Goal: Task Accomplishment & Management: Use online tool/utility

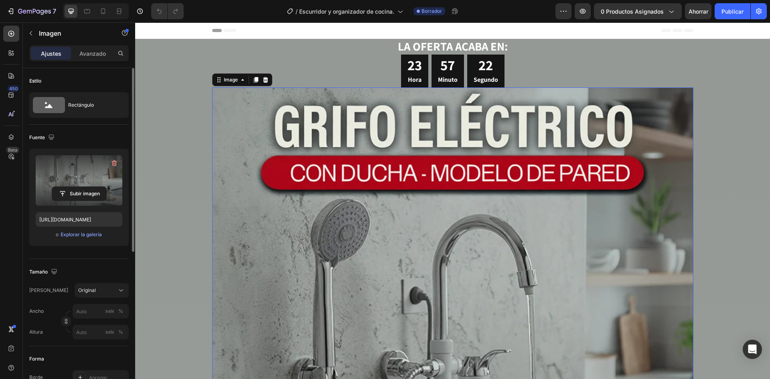
click at [86, 186] on label at bounding box center [79, 180] width 87 height 51
click at [86, 187] on input "file" at bounding box center [79, 194] width 54 height 14
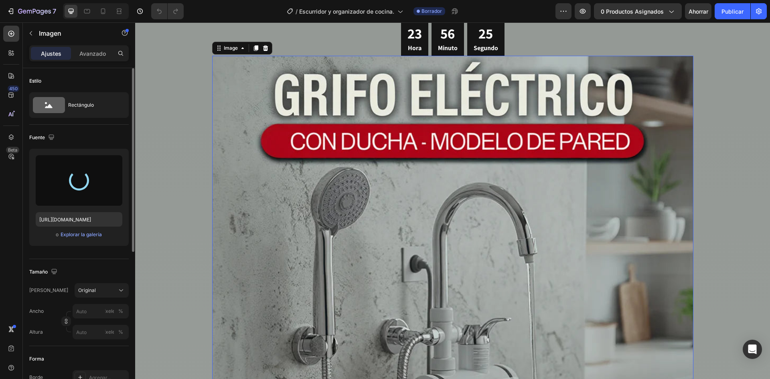
scroll to position [80, 0]
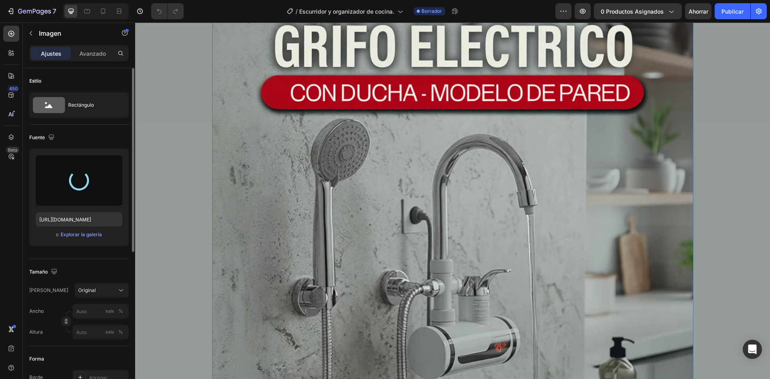
type input "https://cdn.shopify.com/s/files/1/0662/4195/4029/files/gempages_485826250489725…"
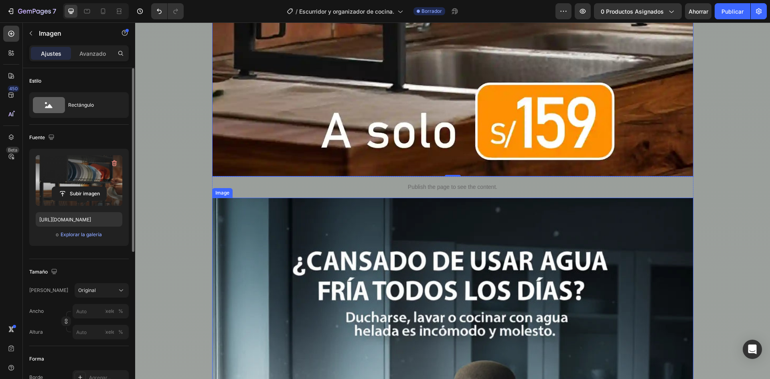
scroll to position [762, 0]
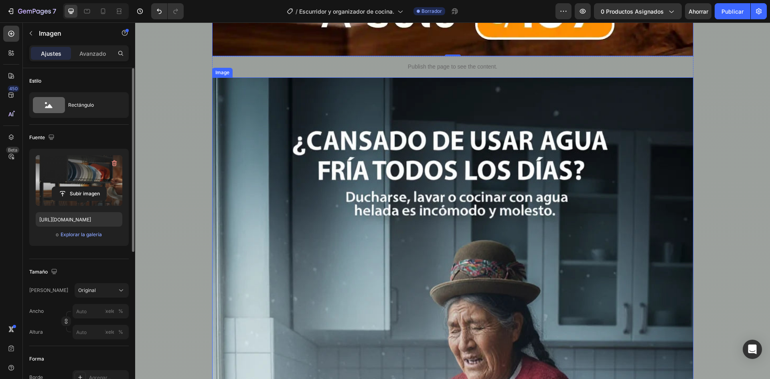
click at [410, 238] on img at bounding box center [452, 376] width 481 height 599
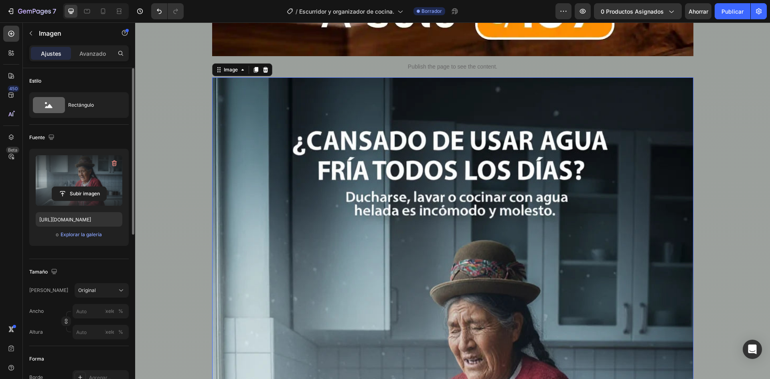
click at [78, 168] on label at bounding box center [79, 180] width 87 height 51
click at [78, 187] on input "file" at bounding box center [79, 194] width 54 height 14
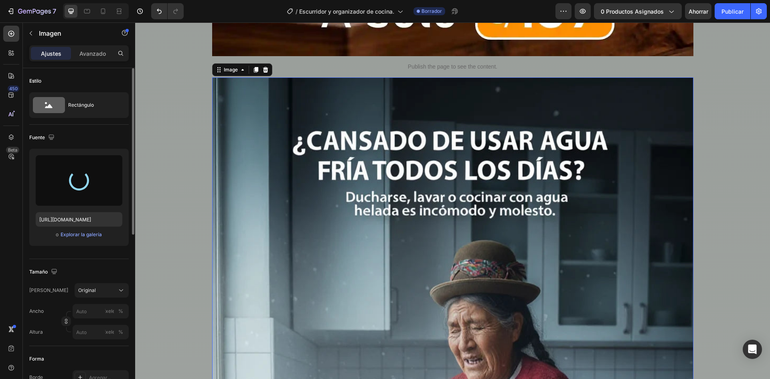
type input "[URL][DOMAIN_NAME]"
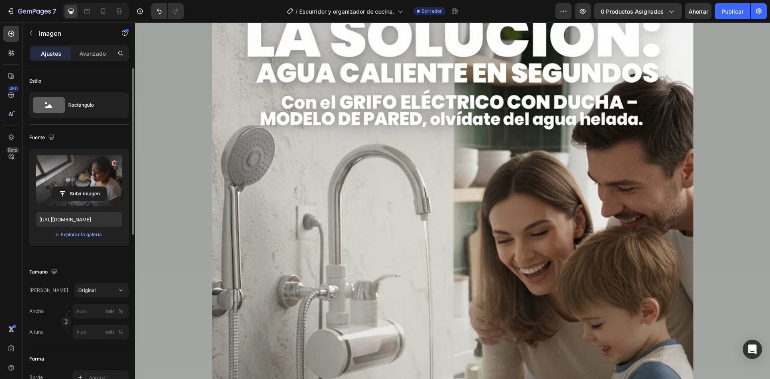
scroll to position [1323, 0]
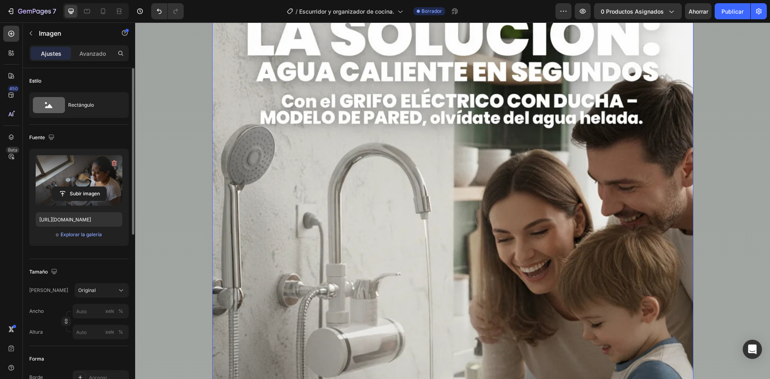
click at [289, 126] on img at bounding box center [452, 277] width 481 height 599
click at [75, 170] on label at bounding box center [79, 180] width 87 height 51
click at [75, 187] on input "file" at bounding box center [79, 194] width 54 height 14
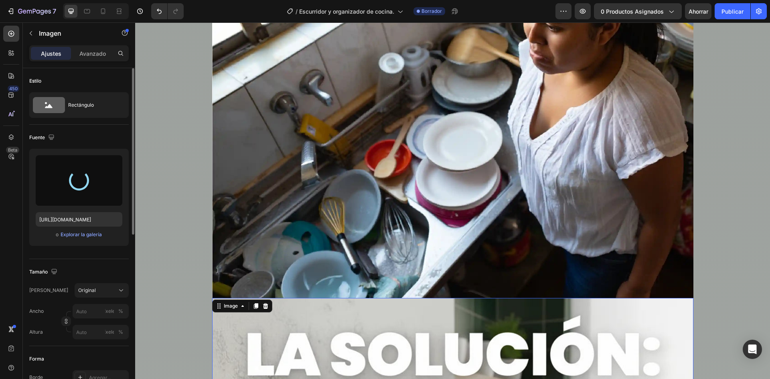
scroll to position [1002, 0]
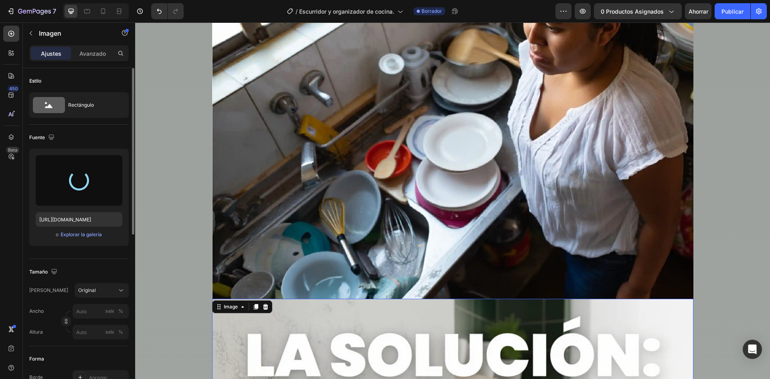
type input "[URL][DOMAIN_NAME]"
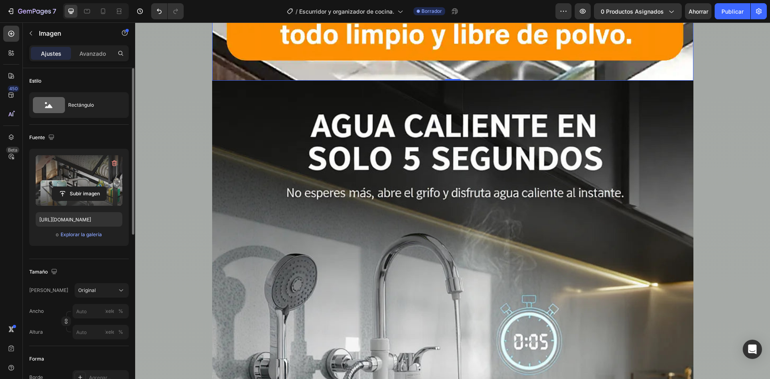
scroll to position [1844, 0]
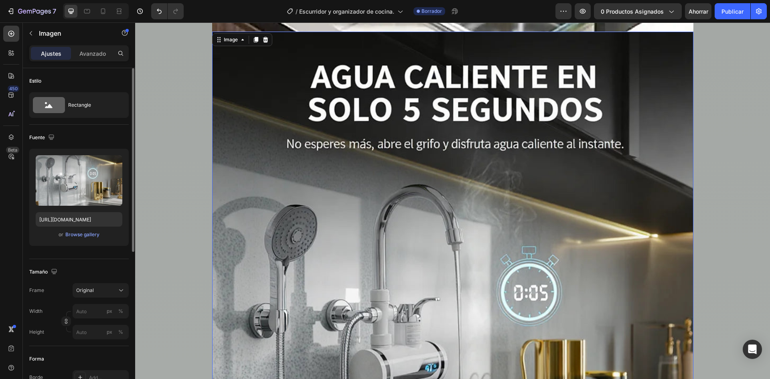
click at [401, 204] on img at bounding box center [452, 331] width 481 height 599
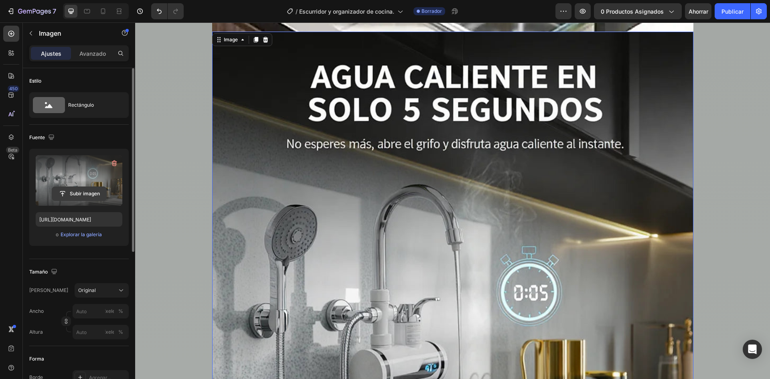
click at [83, 197] on input "file" at bounding box center [79, 194] width 54 height 14
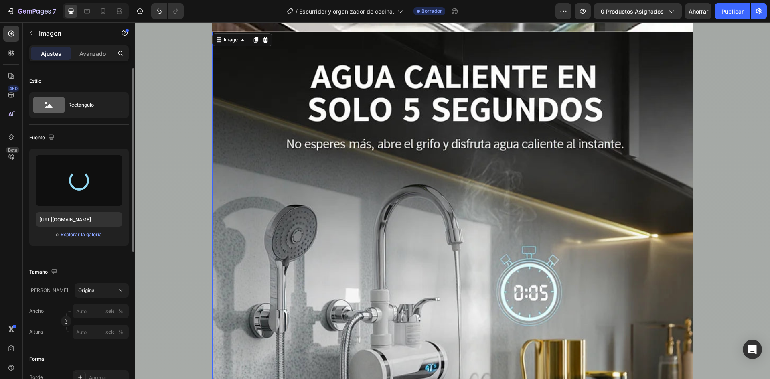
type input "https://cdn.shopify.com/s/files/1/0662/4195/4029/files/gempages_485826250489725…"
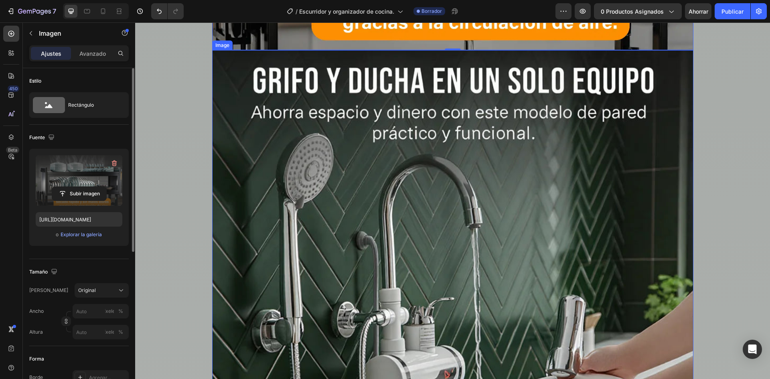
click at [391, 230] on img at bounding box center [452, 349] width 481 height 599
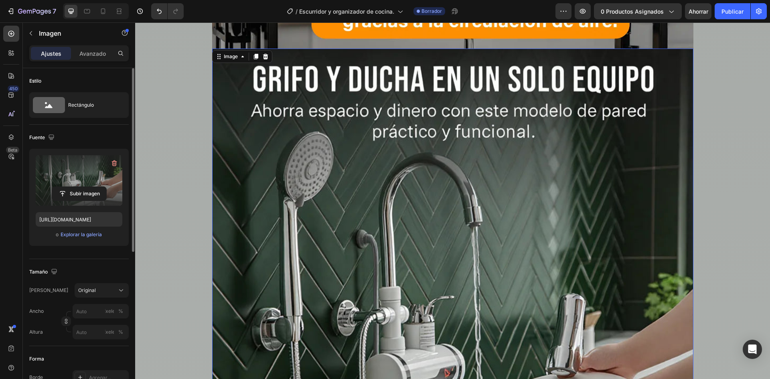
click at [62, 174] on label at bounding box center [79, 180] width 87 height 51
click at [62, 187] on input "file" at bounding box center [79, 194] width 54 height 14
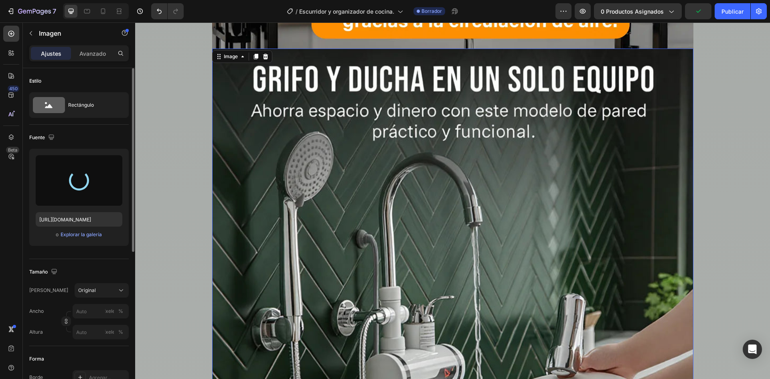
type input "https://cdn.shopify.com/s/files/1/0662/4195/4029/files/gempages_485826250489725…"
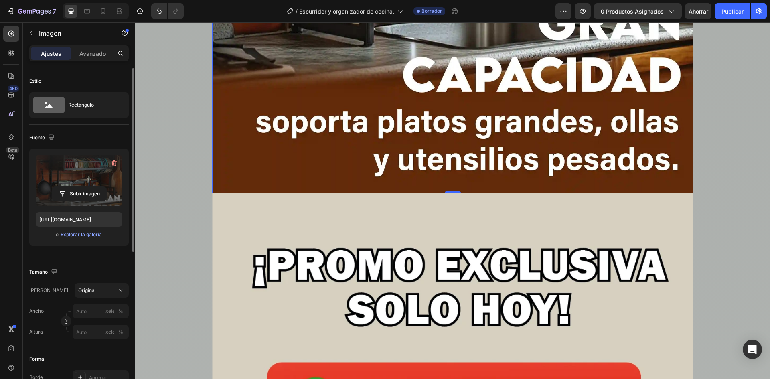
scroll to position [2565, 0]
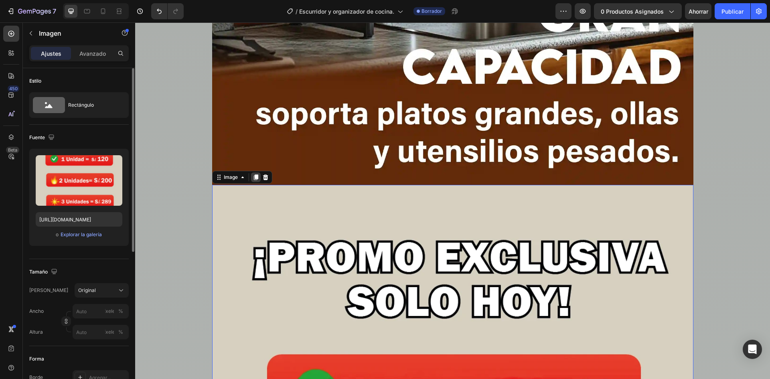
click at [254, 180] on icon at bounding box center [256, 177] width 6 height 6
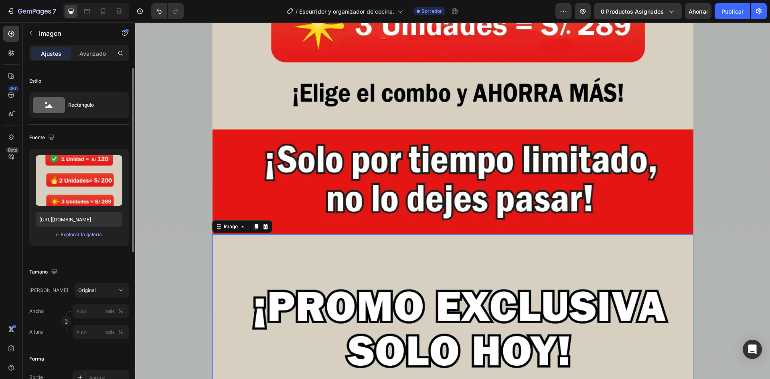
scroll to position [3150, 0]
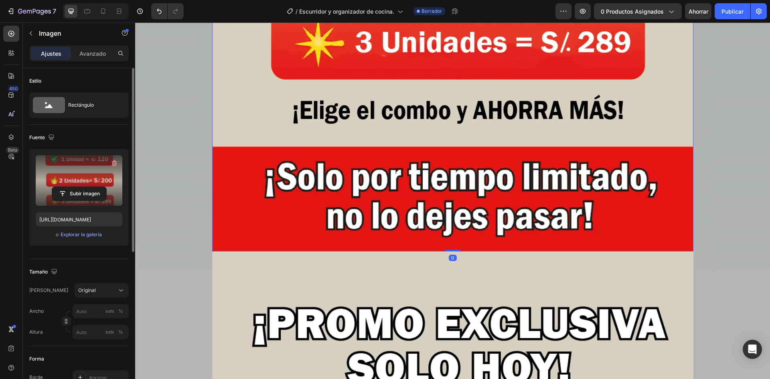
click at [79, 175] on label at bounding box center [79, 180] width 87 height 51
click at [79, 187] on input "file" at bounding box center [79, 194] width 54 height 14
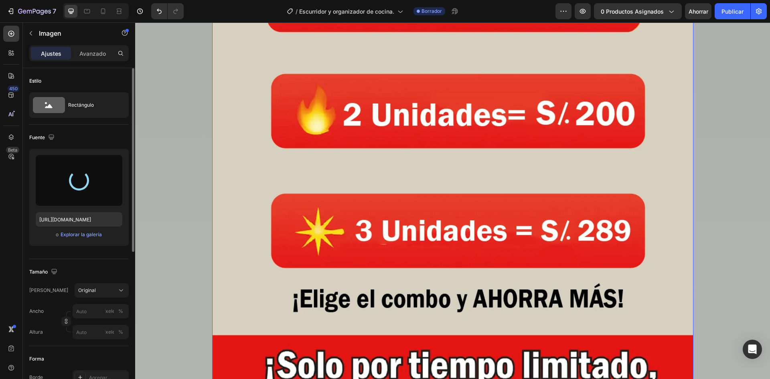
scroll to position [2950, 0]
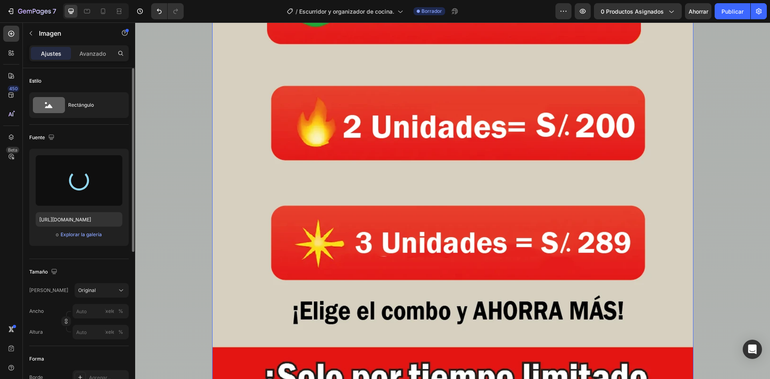
type input "[URL][DOMAIN_NAME]"
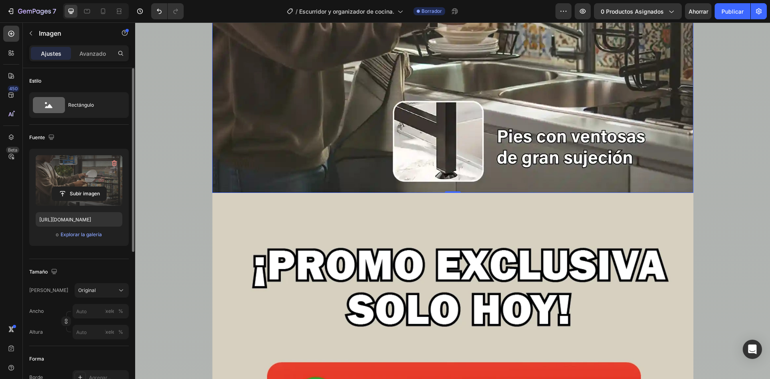
scroll to position [2990, 0]
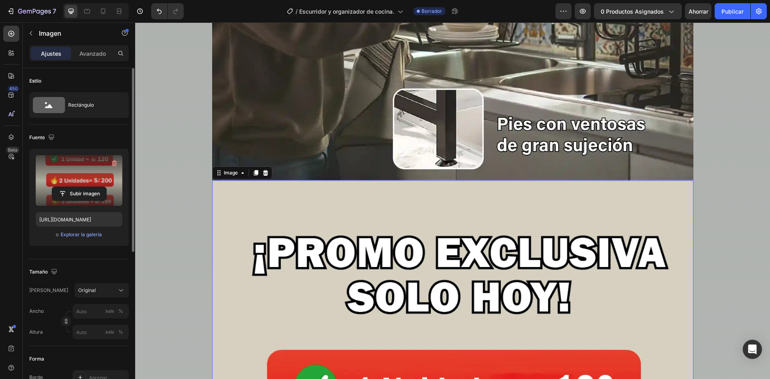
click at [54, 163] on label at bounding box center [79, 180] width 87 height 51
click at [54, 187] on input "file" at bounding box center [79, 194] width 54 height 14
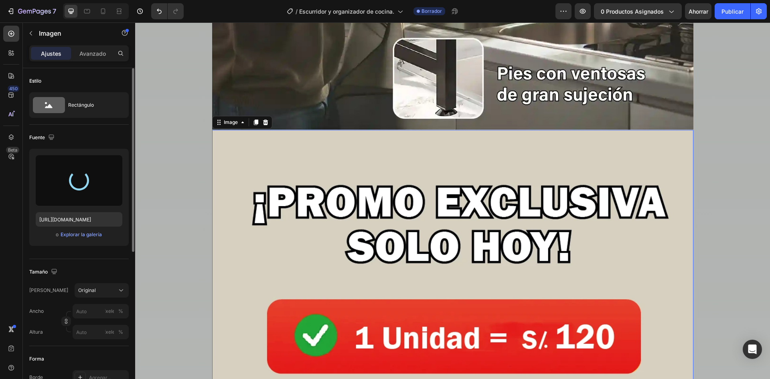
scroll to position [3110, 0]
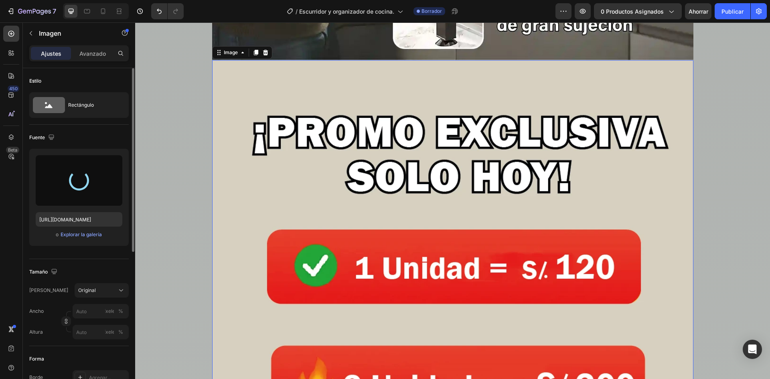
type input "https://cdn.shopify.com/s/files/1/0662/4195/4029/files/gempages_485826250489725…"
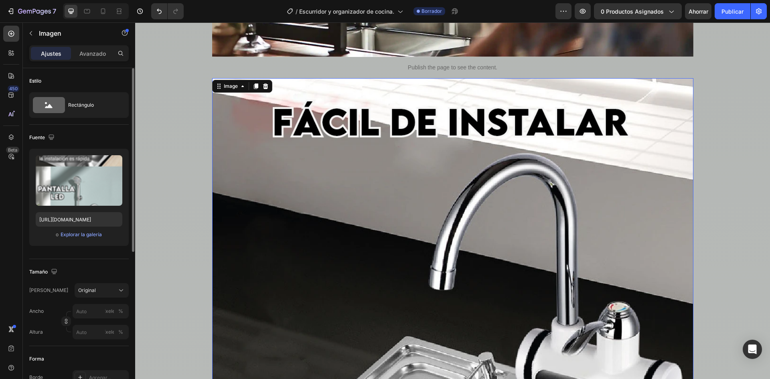
scroll to position [3431, 0]
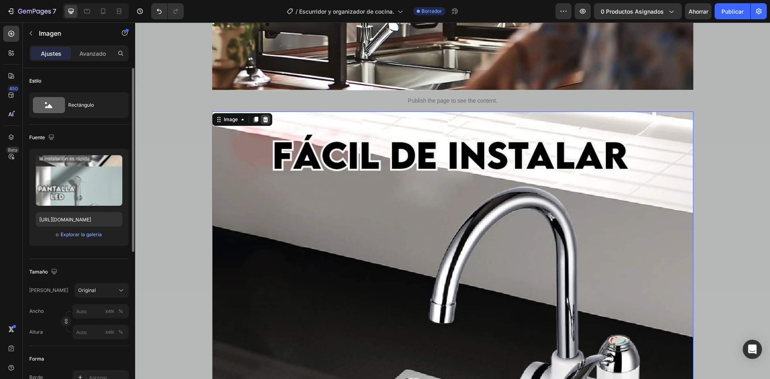
click at [262, 117] on icon at bounding box center [265, 119] width 6 height 6
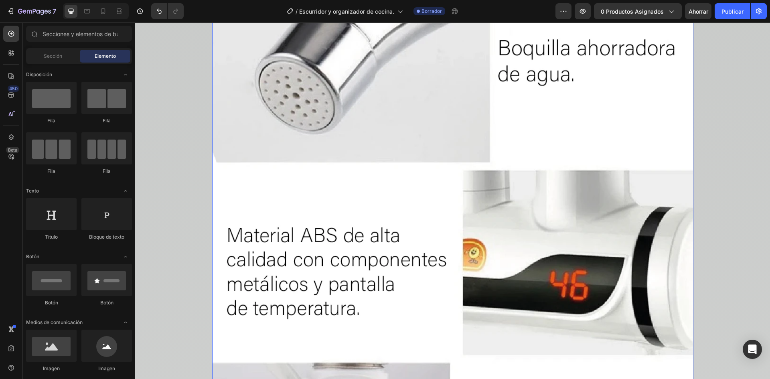
scroll to position [4914, 0]
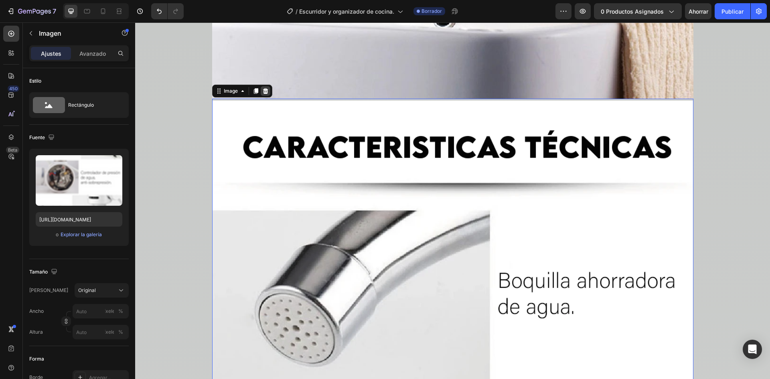
click at [265, 92] on icon at bounding box center [265, 91] width 6 height 6
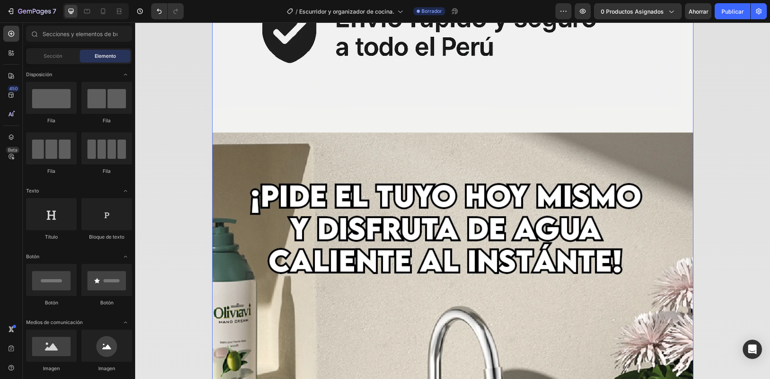
scroll to position [6237, 0]
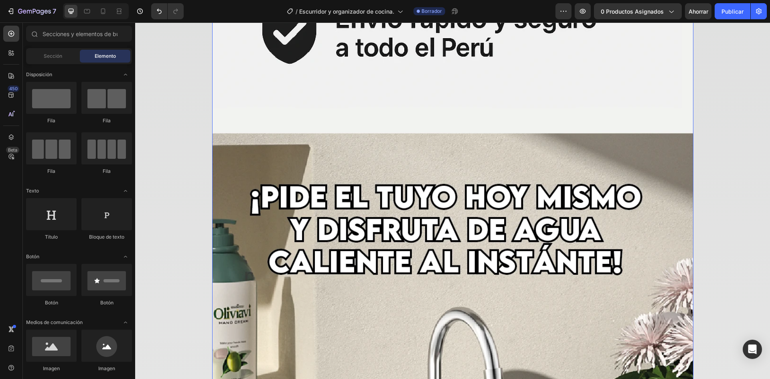
click at [390, 71] on img at bounding box center [452, 225] width 481 height 1159
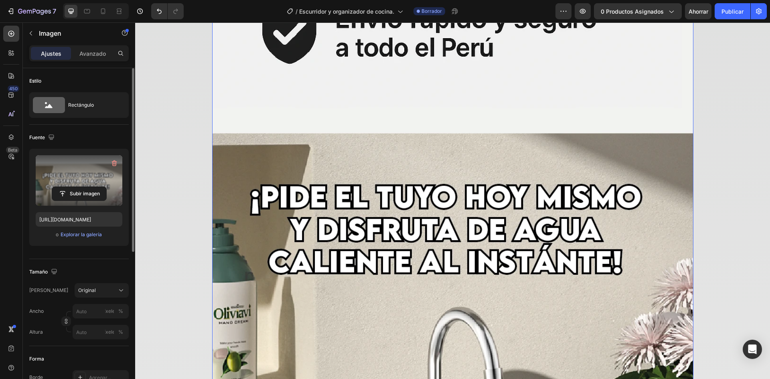
click at [82, 179] on label at bounding box center [79, 180] width 87 height 51
click at [82, 187] on input "file" at bounding box center [79, 194] width 54 height 14
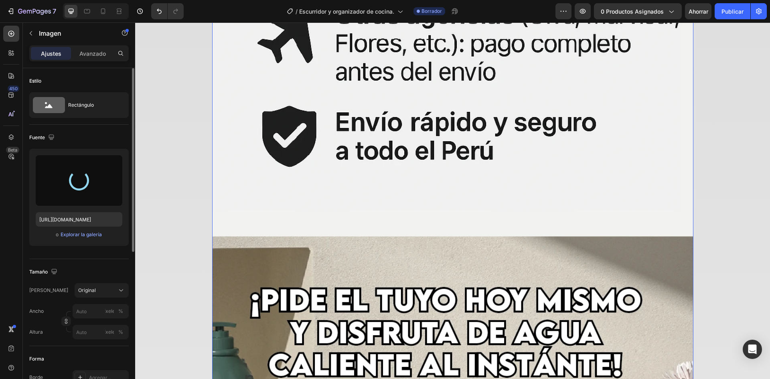
scroll to position [6116, 0]
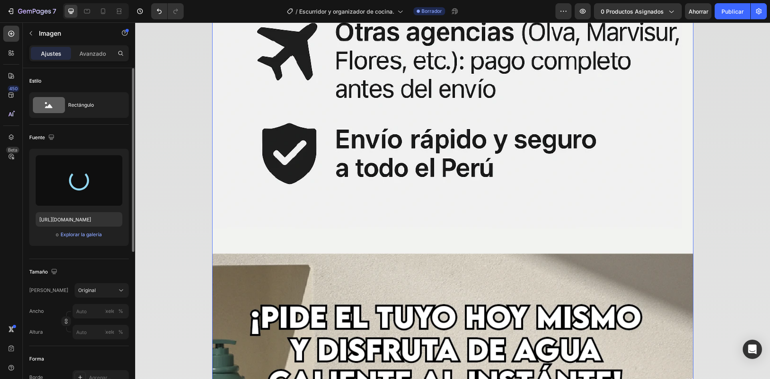
type input "https://cdn.shopify.com/s/files/1/0662/4195/4029/files/gempages_485826250489725…"
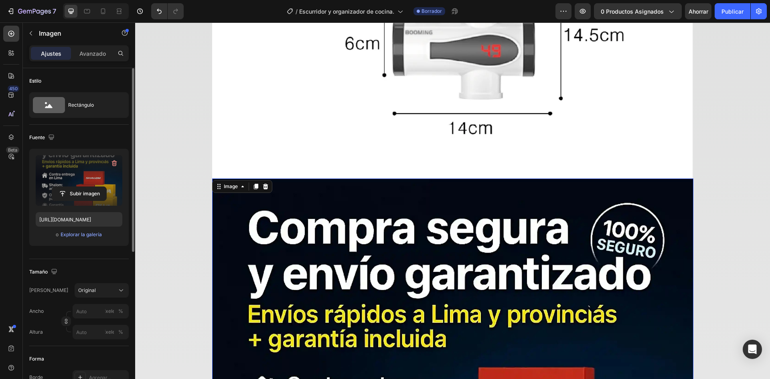
scroll to position [5545, 0]
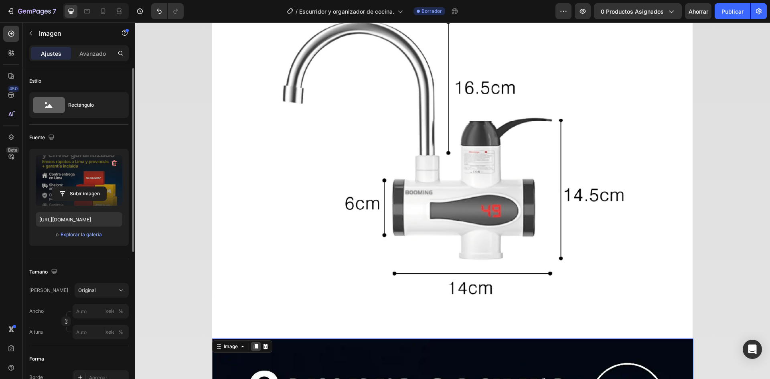
click at [253, 346] on icon at bounding box center [255, 347] width 4 height 6
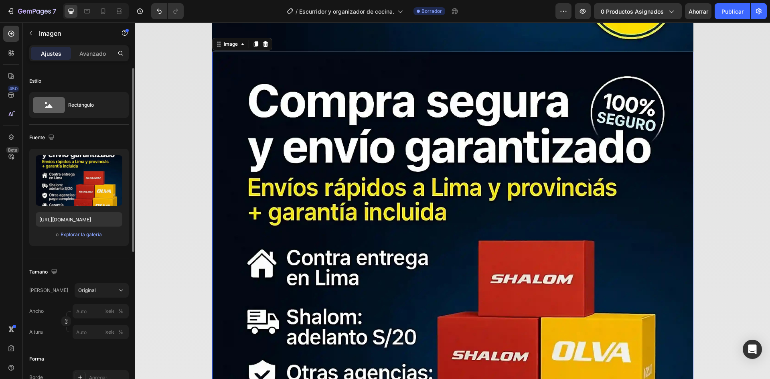
scroll to position [6314, 0]
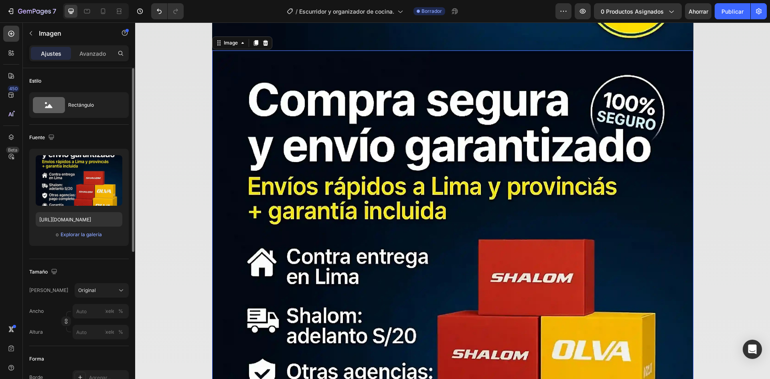
click at [315, 226] on img at bounding box center [452, 291] width 481 height 481
click at [79, 191] on input "file" at bounding box center [79, 194] width 54 height 14
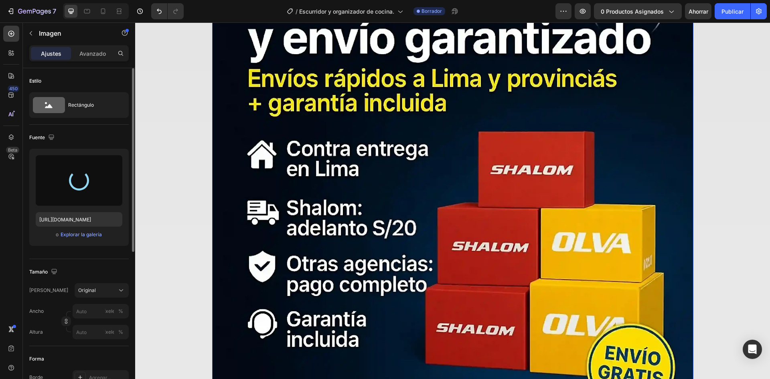
scroll to position [6434, 0]
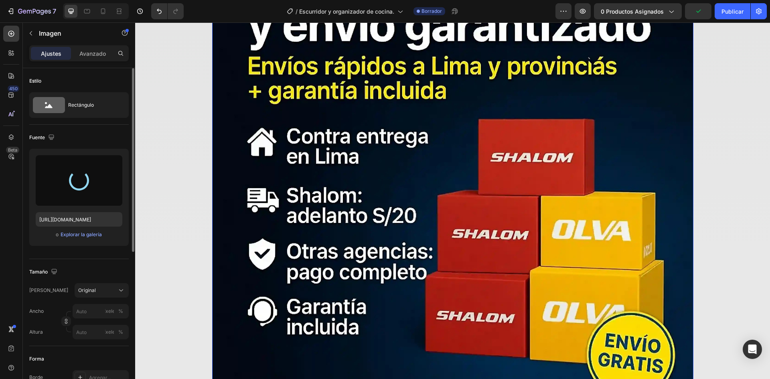
type input "https://cdn.shopify.com/s/files/1/0662/4195/4029/files/gempages_485826250489725…"
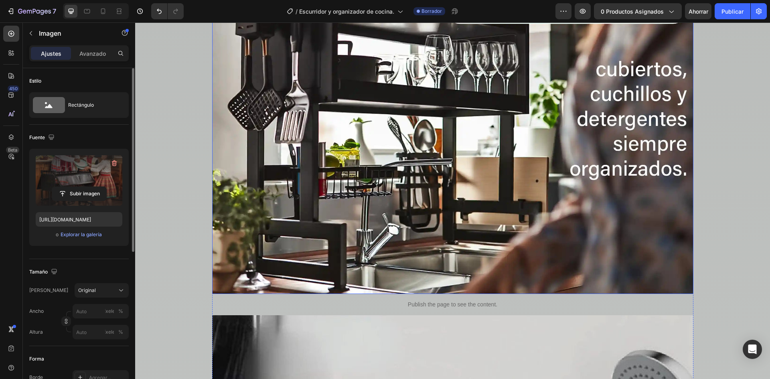
scroll to position [3347, 0]
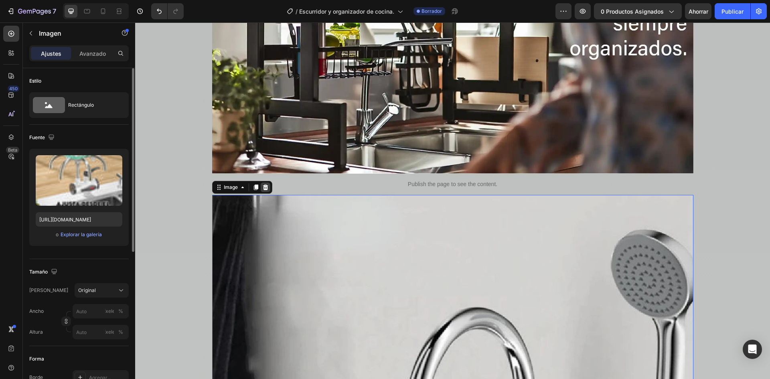
click at [263, 189] on icon at bounding box center [265, 187] width 5 height 6
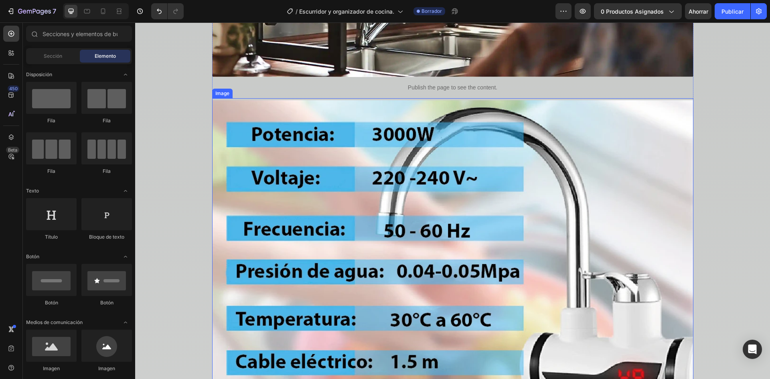
scroll to position [3468, 0]
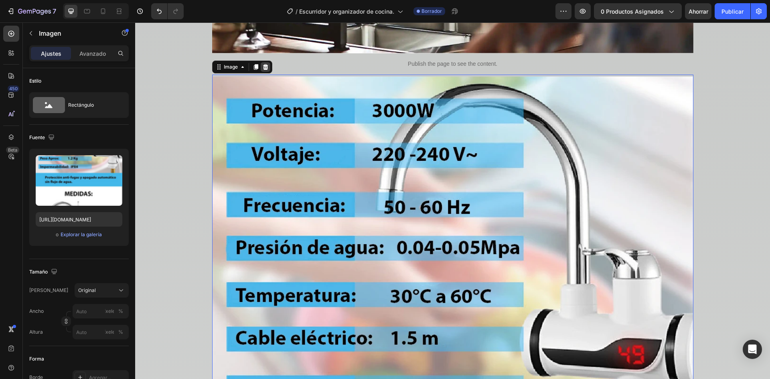
click at [263, 69] on icon at bounding box center [265, 67] width 5 height 6
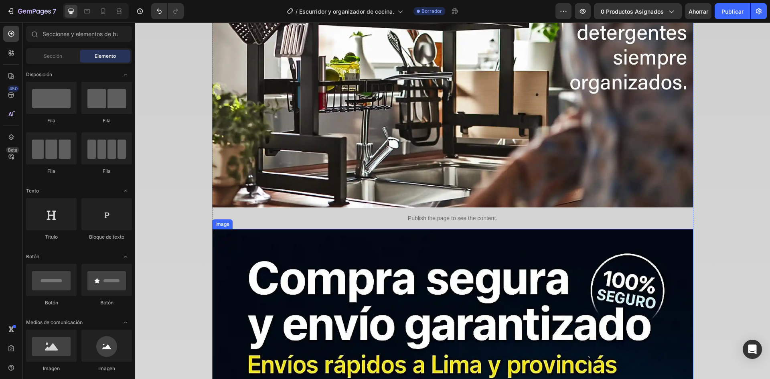
scroll to position [3307, 0]
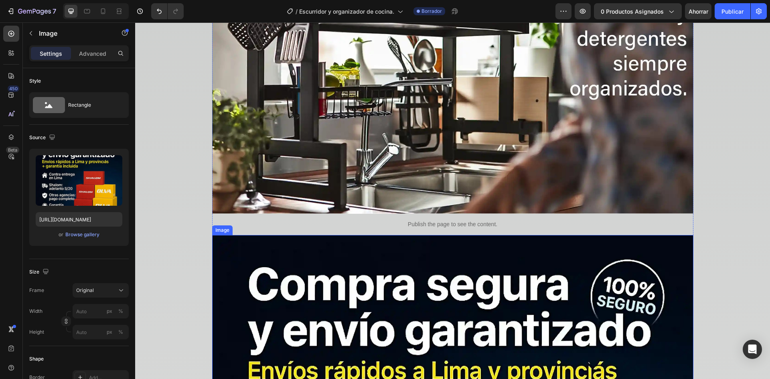
click at [253, 226] on icon at bounding box center [255, 228] width 4 height 6
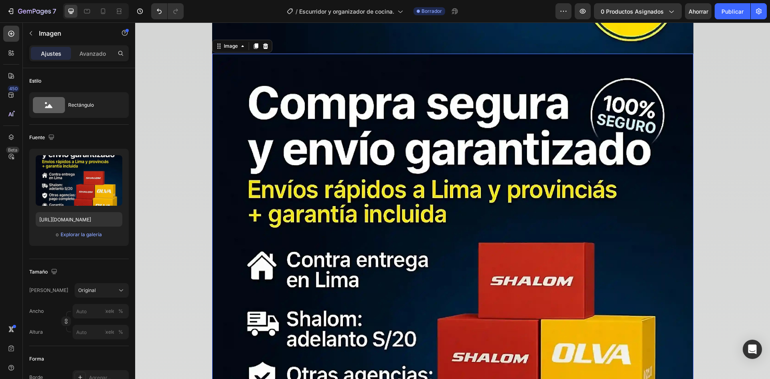
scroll to position [3973, 0]
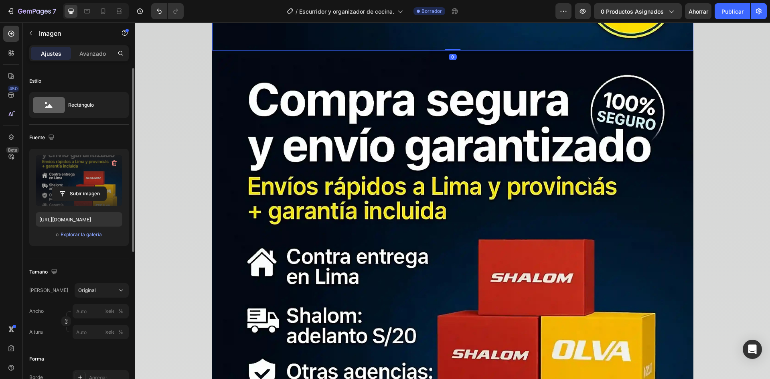
click at [61, 180] on label at bounding box center [79, 180] width 87 height 51
click at [61, 187] on input "file" at bounding box center [79, 194] width 54 height 14
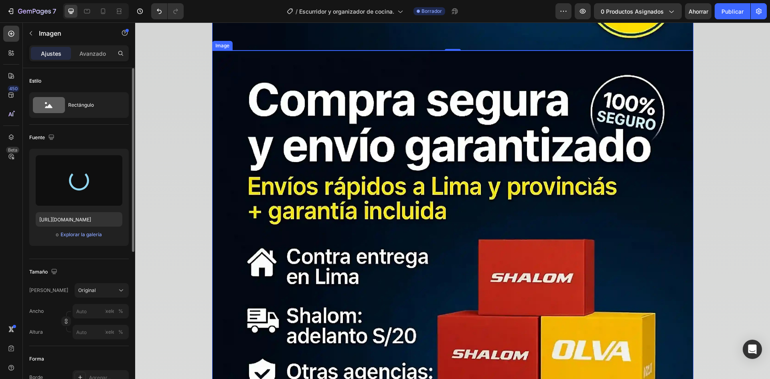
type input "https://cdn.shopify.com/s/files/1/0662/4195/4029/files/gempages_485826250489725…"
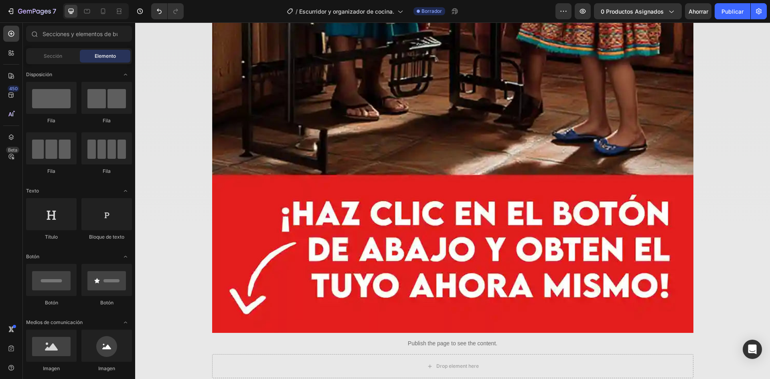
scroll to position [5105, 0]
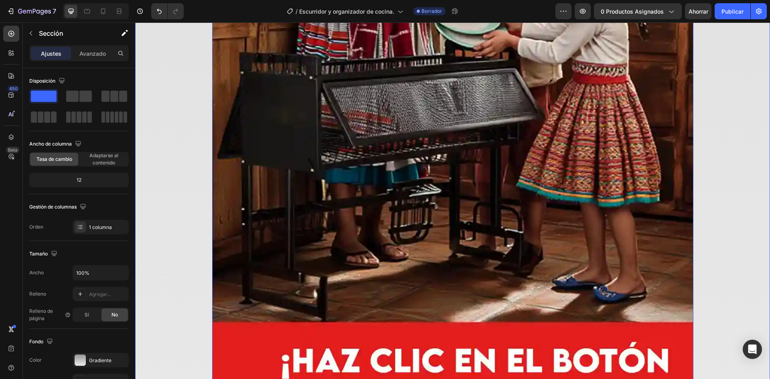
scroll to position [5065, 0]
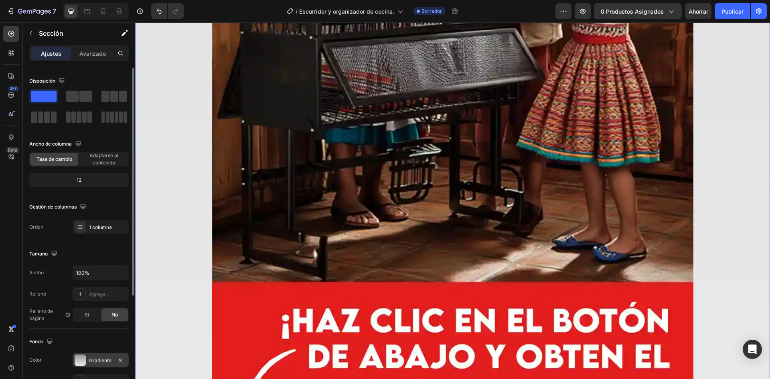
click at [81, 364] on div at bounding box center [80, 359] width 11 height 11
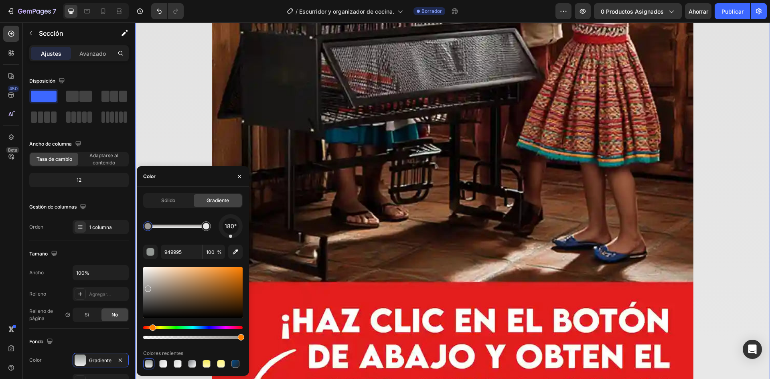
drag, startPoint x: 153, startPoint y: 326, endPoint x: 198, endPoint y: 291, distance: 57.7
click at [151, 326] on div "Matiz" at bounding box center [192, 327] width 99 height 3
drag, startPoint x: 210, startPoint y: 281, endPoint x: 226, endPoint y: 271, distance: 18.8
click at [226, 271] on div at bounding box center [192, 292] width 99 height 51
drag, startPoint x: 227, startPoint y: 271, endPoint x: 222, endPoint y: 271, distance: 4.4
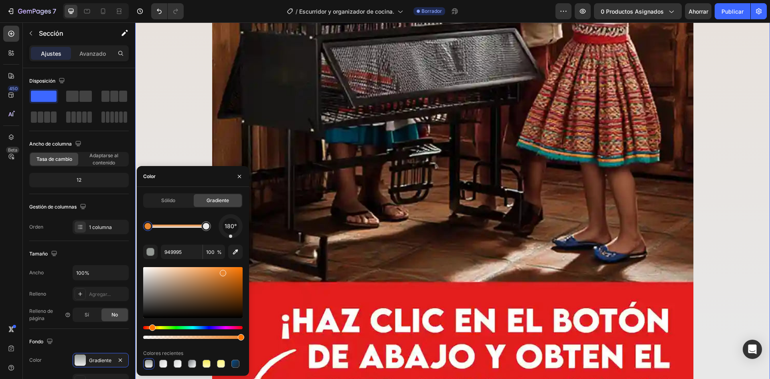
click at [222, 271] on div at bounding box center [223, 273] width 6 height 6
drag, startPoint x: 222, startPoint y: 271, endPoint x: 226, endPoint y: 267, distance: 5.8
click at [206, 227] on div at bounding box center [206, 226] width 6 height 6
click at [152, 328] on div "Hue" at bounding box center [192, 327] width 99 height 3
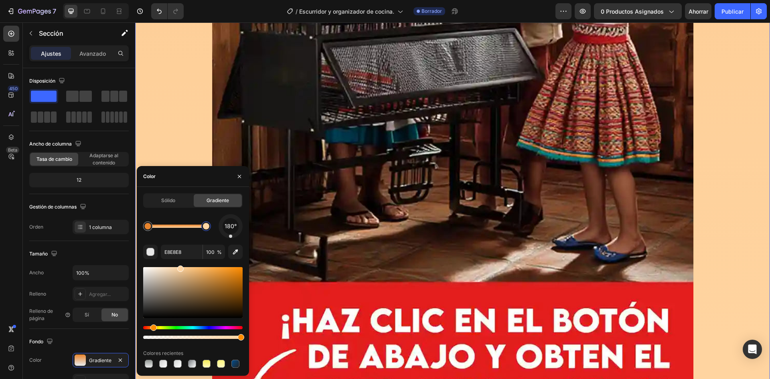
drag, startPoint x: 216, startPoint y: 277, endPoint x: 180, endPoint y: 265, distance: 37.8
click at [180, 265] on div "180° E8E8E8 100 % Colores recientes" at bounding box center [192, 291] width 99 height 155
click at [151, 328] on div "Hue" at bounding box center [152, 327] width 6 height 6
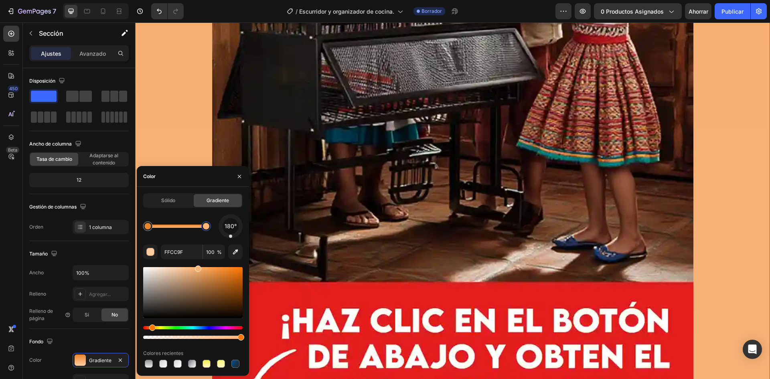
drag, startPoint x: 185, startPoint y: 277, endPoint x: 195, endPoint y: 269, distance: 13.1
click at [195, 269] on div at bounding box center [192, 292] width 99 height 51
click at [192, 269] on div at bounding box center [193, 270] width 6 height 6
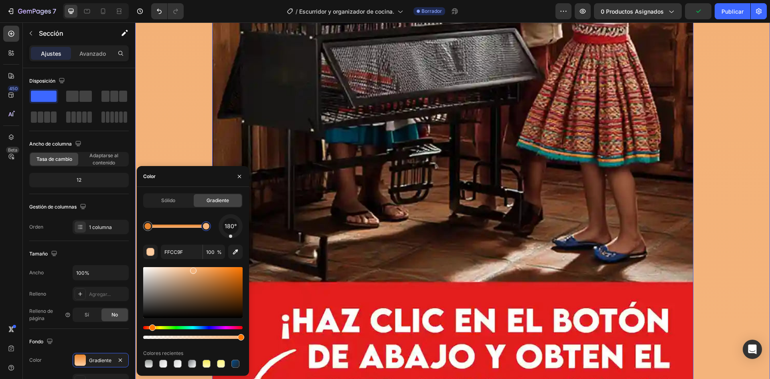
type input "F4B47C"
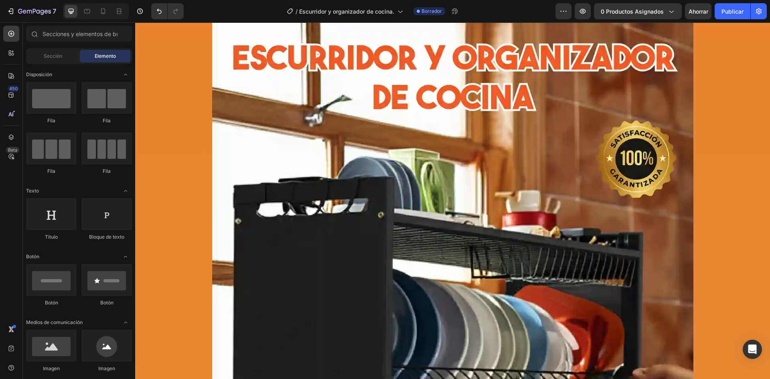
scroll to position [0, 0]
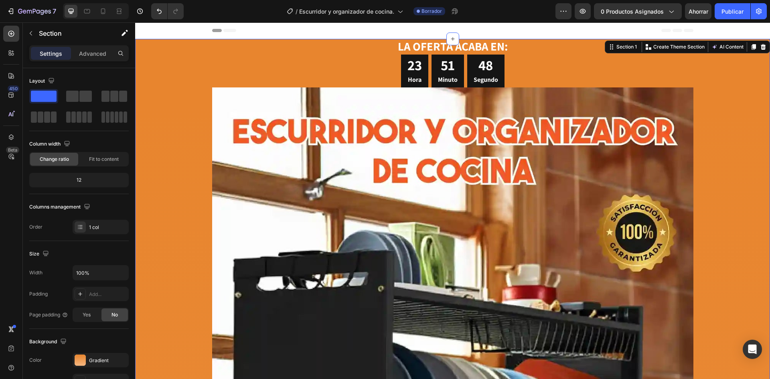
click at [80, 364] on div at bounding box center [80, 359] width 11 height 11
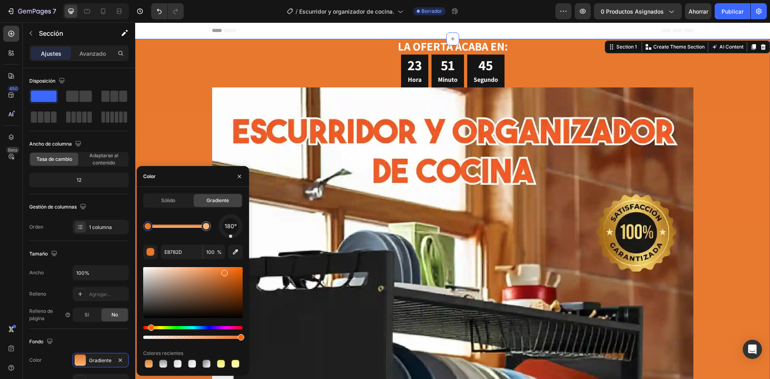
drag, startPoint x: 150, startPoint y: 328, endPoint x: 185, endPoint y: 277, distance: 62.4
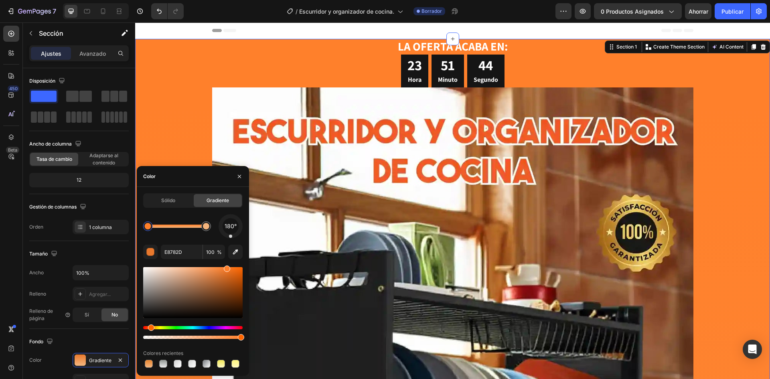
drag, startPoint x: 226, startPoint y: 273, endPoint x: 226, endPoint y: 266, distance: 7.2
click at [226, 266] on div at bounding box center [227, 268] width 6 height 6
type input "FF802B"
click at [241, 179] on icon "button" at bounding box center [239, 176] width 6 height 6
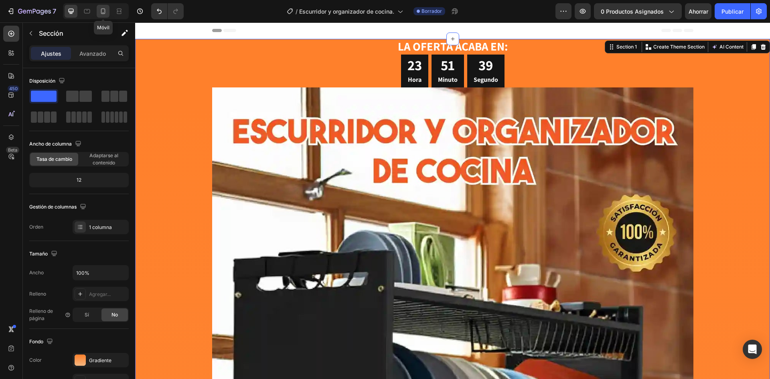
click at [101, 12] on icon at bounding box center [103, 11] width 8 height 8
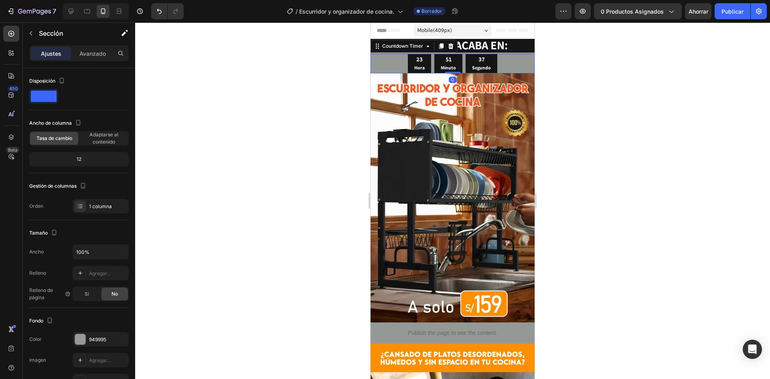
click at [391, 61] on div "23 Hora 51 Minuto 37 Segundo" at bounding box center [452, 64] width 164 height 20
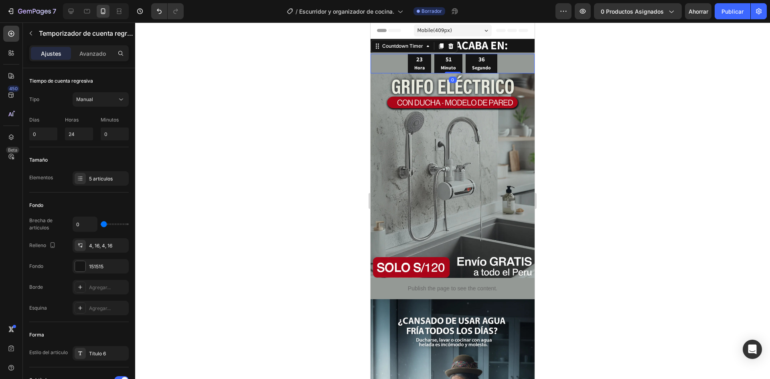
click at [563, 72] on div at bounding box center [452, 200] width 635 height 356
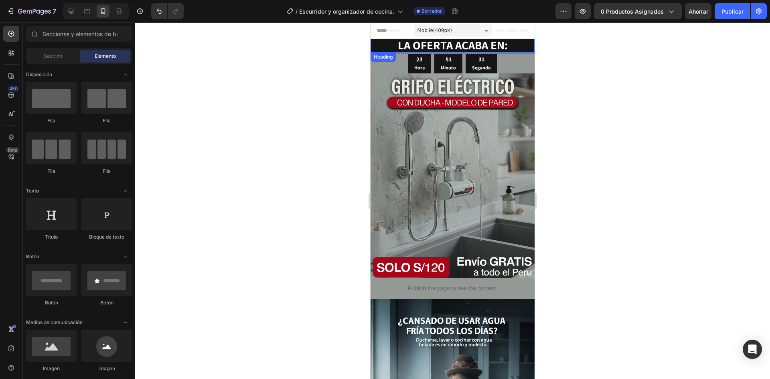
click at [400, 43] on strong "LA OFERTA ACABA EN:" at bounding box center [453, 44] width 110 height 15
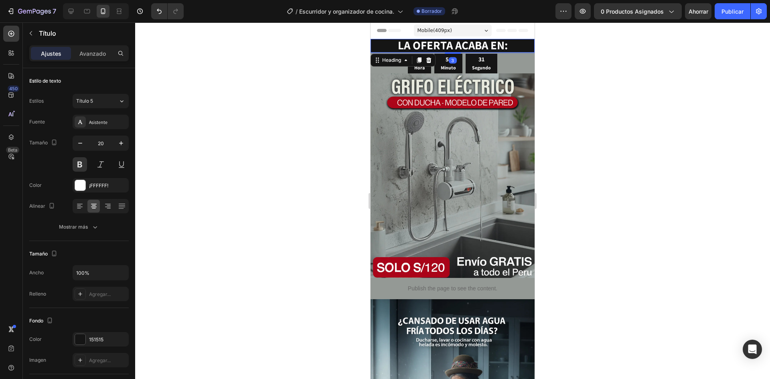
click at [377, 42] on h2 "LA OFERTA ACABA EN:" at bounding box center [452, 46] width 164 height 14
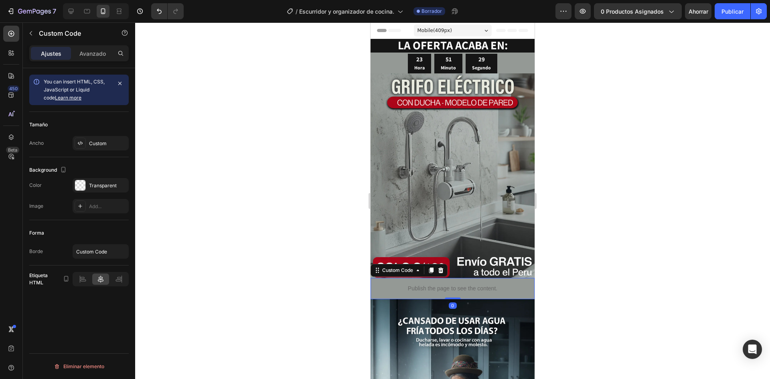
click at [396, 284] on p "Publish the page to see the content." at bounding box center [452, 288] width 164 height 8
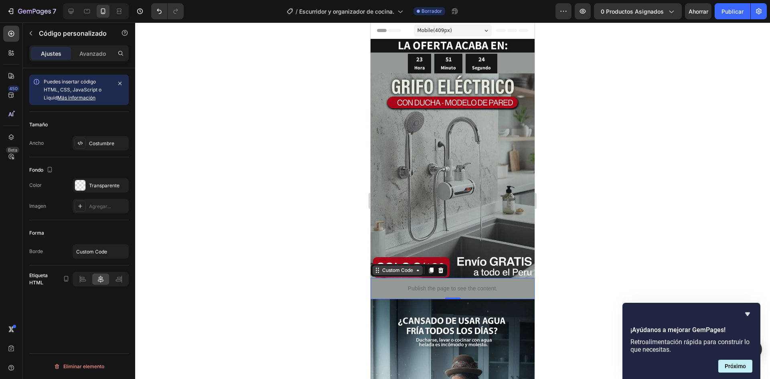
click at [401, 267] on div "Custom Code" at bounding box center [397, 270] width 34 height 7
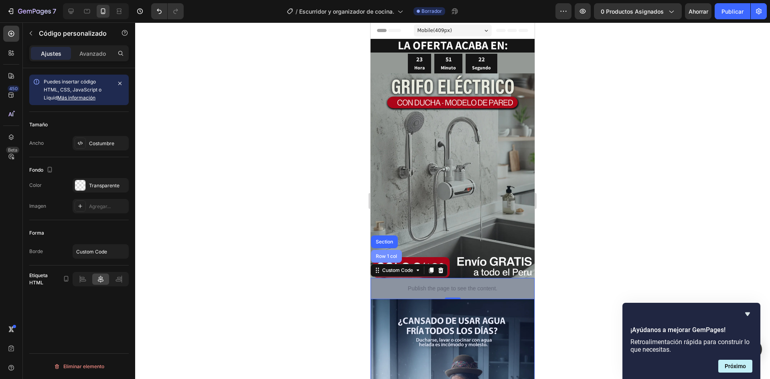
click at [387, 254] on div "Row 1 col" at bounding box center [386, 256] width 24 height 5
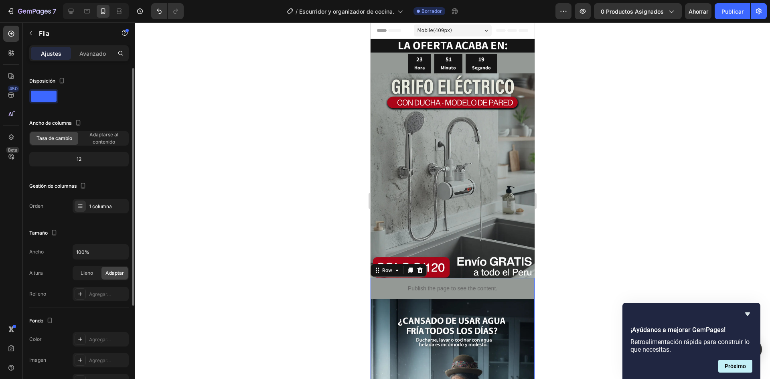
click at [52, 102] on div at bounding box center [43, 96] width 29 height 14
click at [399, 267] on icon at bounding box center [397, 270] width 6 height 6
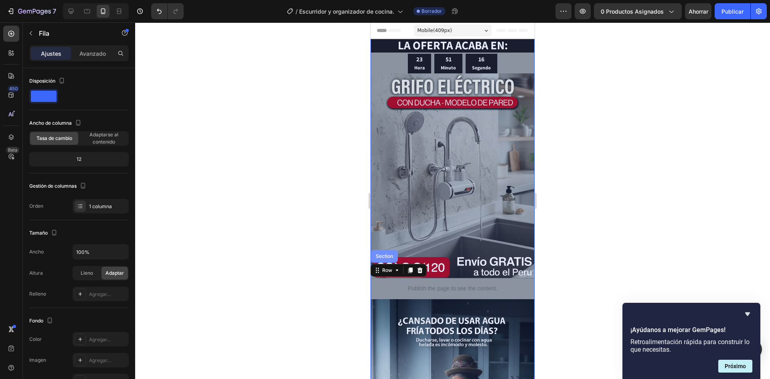
click at [388, 252] on div "Section" at bounding box center [384, 256] width 27 height 13
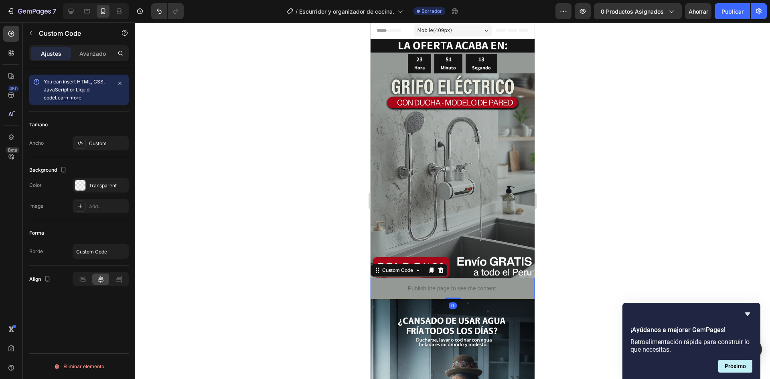
click at [412, 284] on p "Publish the page to see the content." at bounding box center [452, 288] width 164 height 8
click at [419, 267] on icon at bounding box center [417, 270] width 6 height 6
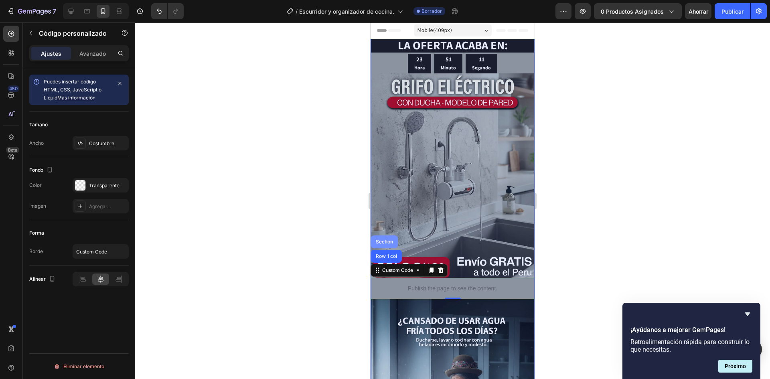
click at [388, 239] on div "Section" at bounding box center [384, 241] width 20 height 5
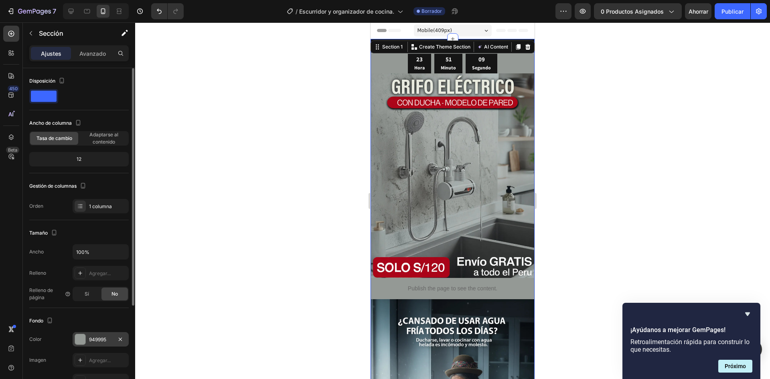
click at [92, 341] on font "949995" at bounding box center [97, 339] width 17 height 6
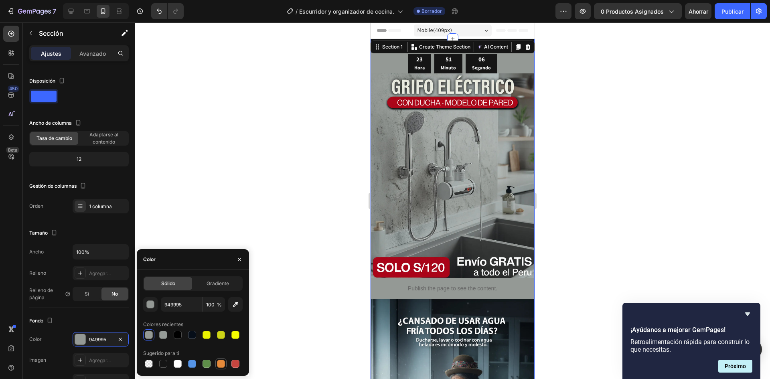
click at [223, 365] on div at bounding box center [221, 364] width 8 height 8
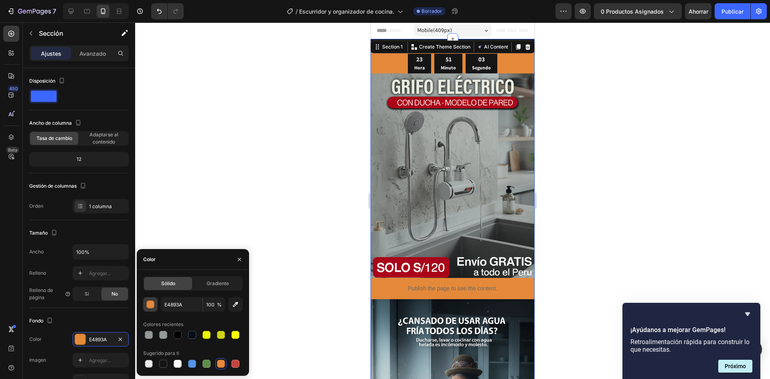
click at [151, 303] on div "button" at bounding box center [151, 305] width 8 height 8
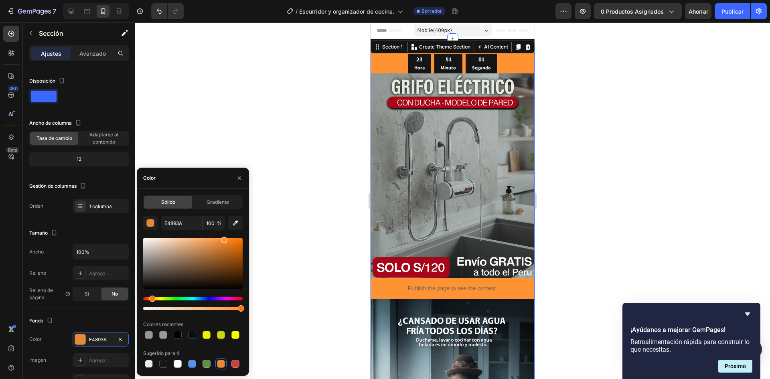
drag, startPoint x: 217, startPoint y: 244, endPoint x: 223, endPoint y: 237, distance: 8.8
click at [223, 237] on div at bounding box center [224, 239] width 6 height 6
type input "FF9232"
click at [406, 179] on img at bounding box center [452, 175] width 164 height 204
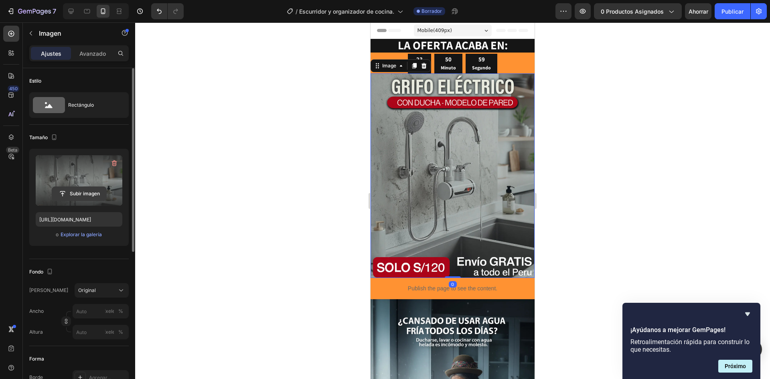
click at [71, 191] on input "file" at bounding box center [79, 194] width 54 height 14
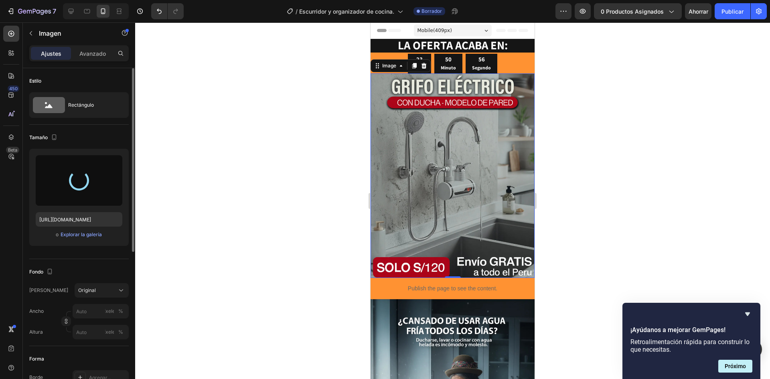
type input "https://cdn.shopify.com/s/files/1/0662/4195/4029/files/gempages_485826250489725…"
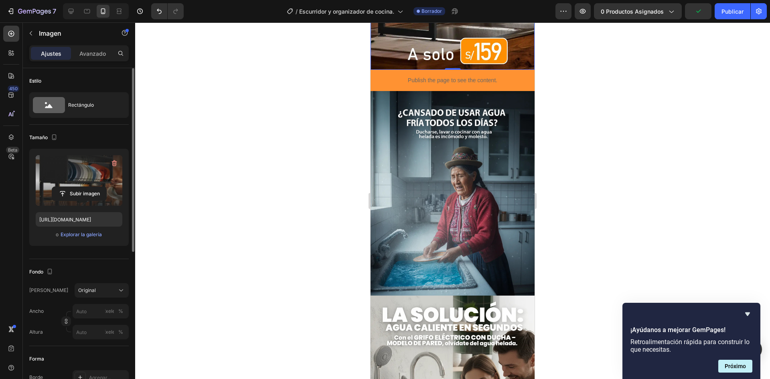
scroll to position [321, 0]
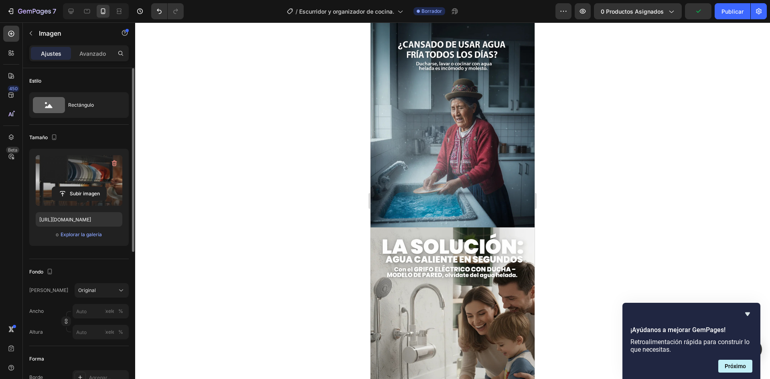
click at [433, 161] on img at bounding box center [452, 125] width 164 height 204
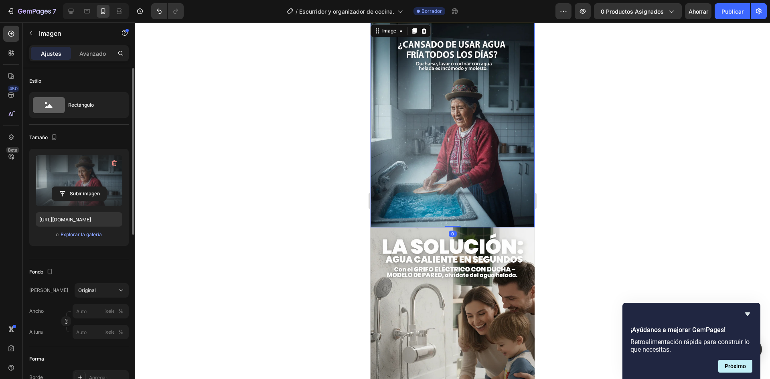
click at [84, 184] on label at bounding box center [79, 180] width 87 height 51
click at [84, 187] on input "file" at bounding box center [79, 194] width 54 height 14
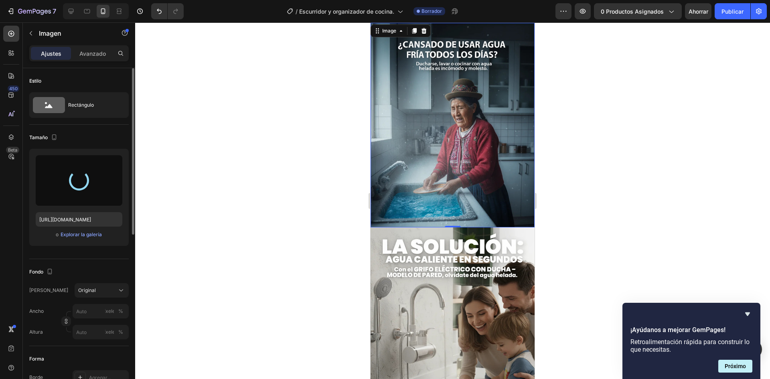
type input "[URL][DOMAIN_NAME]"
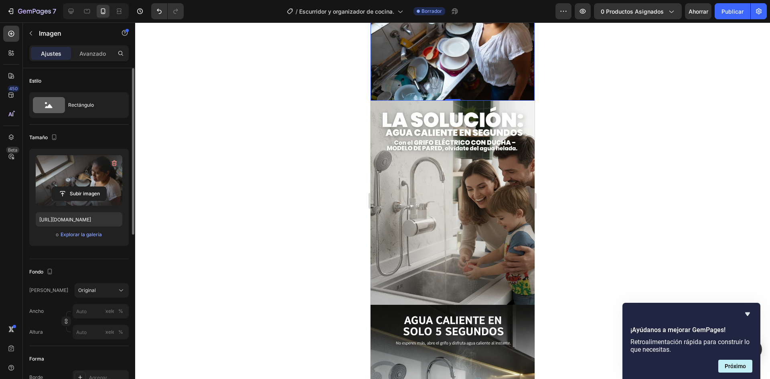
scroll to position [401, 0]
click at [470, 208] on img at bounding box center [452, 202] width 164 height 204
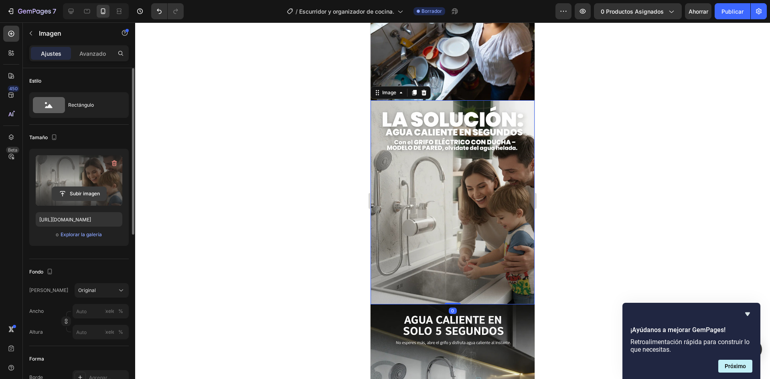
click at [102, 194] on input "file" at bounding box center [79, 194] width 54 height 14
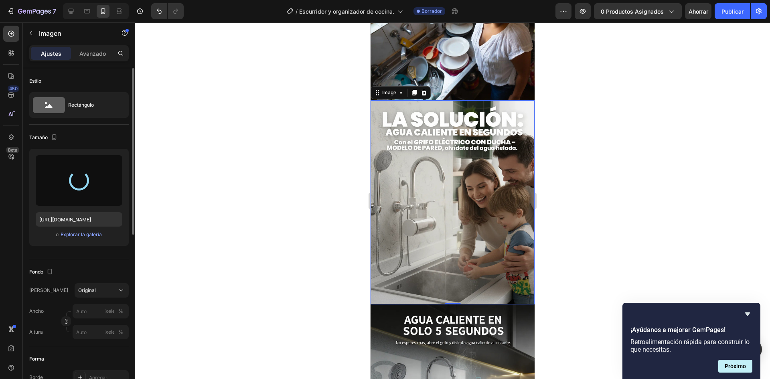
type input "[URL][DOMAIN_NAME]"
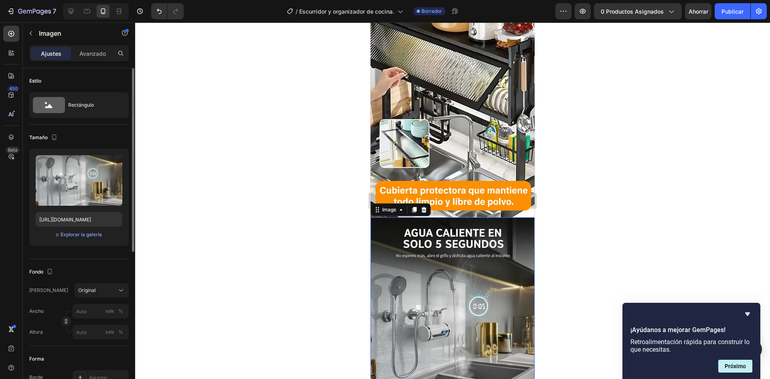
scroll to position [481, 0]
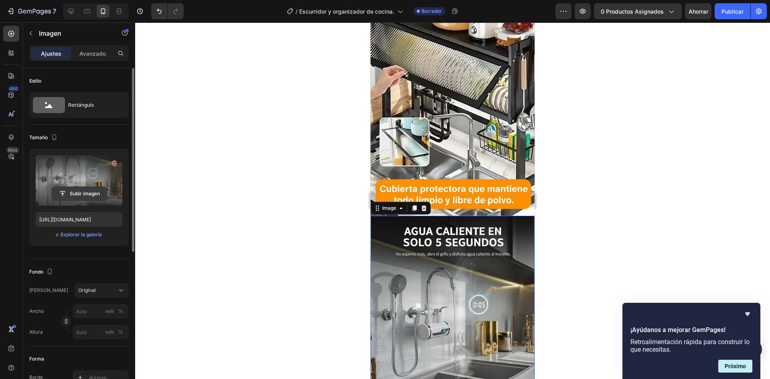
click at [82, 190] on input "file" at bounding box center [79, 194] width 54 height 14
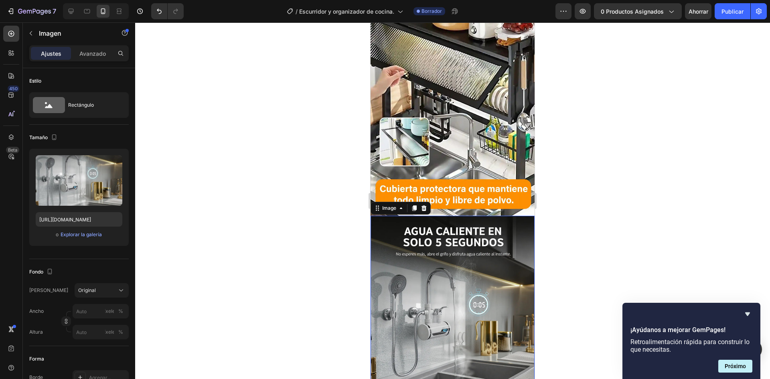
type input "https://cdn.shopify.com/s/files/1/0662/4195/4029/files/gempages_485826250489725…"
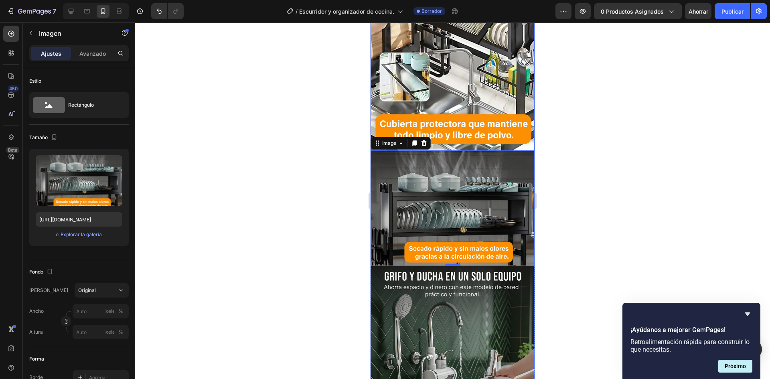
scroll to position [681, 0]
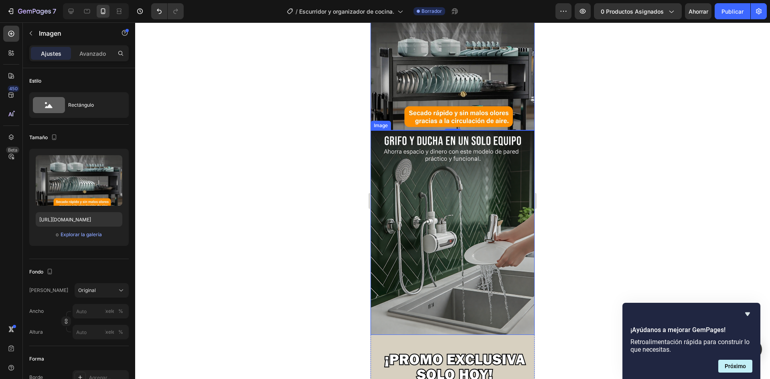
click at [466, 182] on img at bounding box center [452, 232] width 164 height 204
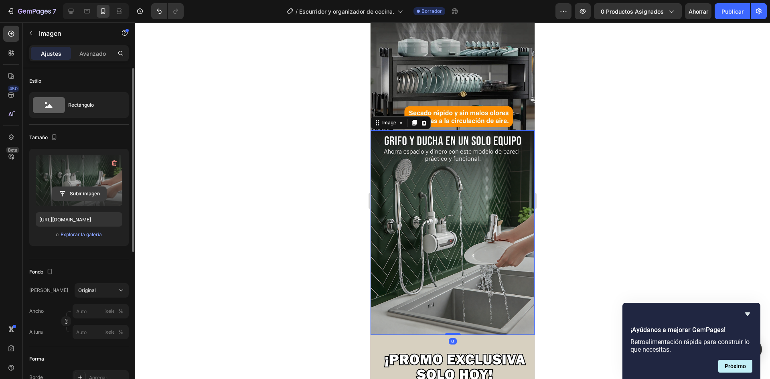
click at [67, 188] on input "file" at bounding box center [79, 194] width 54 height 14
type input "https://cdn.shopify.com/s/files/1/0662/4195/4029/files/gempages_485826250489725…"
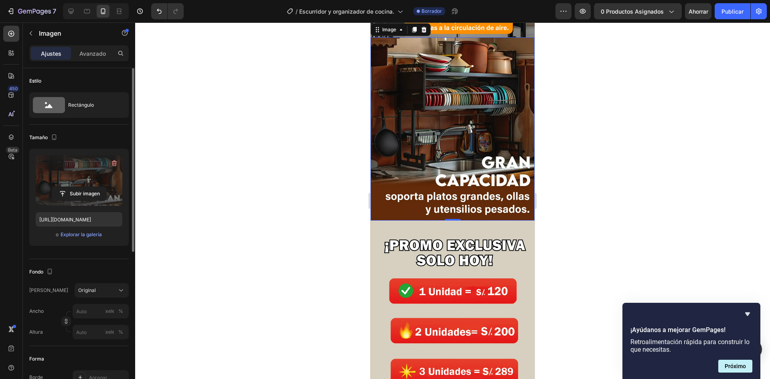
scroll to position [802, 0]
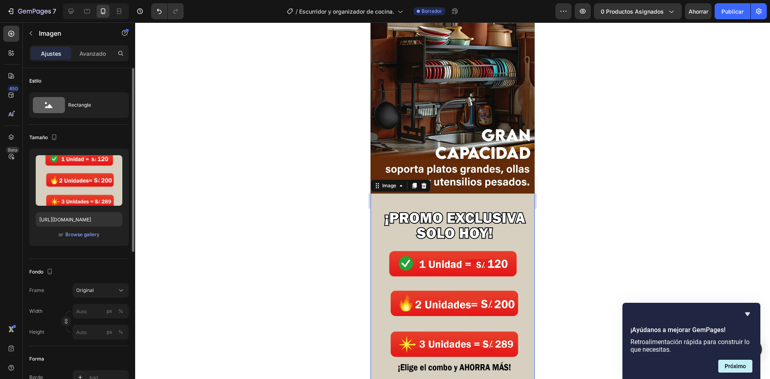
click at [435, 229] on img at bounding box center [452, 304] width 164 height 222
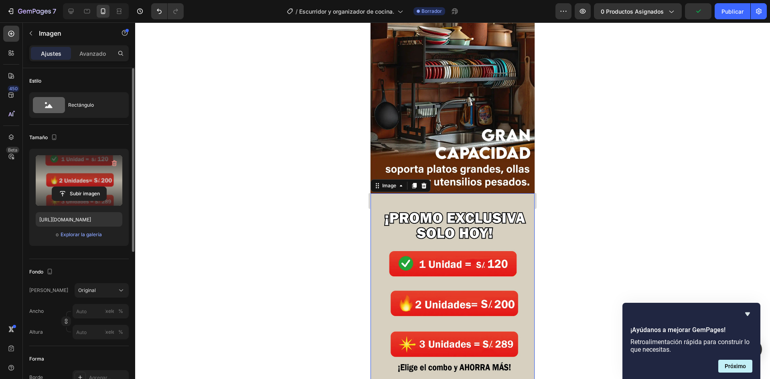
click at [88, 184] on label at bounding box center [79, 180] width 87 height 51
click at [88, 187] on input "file" at bounding box center [79, 194] width 54 height 14
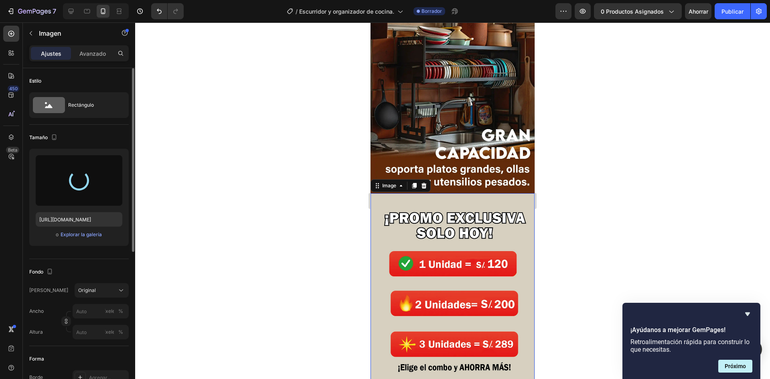
type input "[URL][DOMAIN_NAME]"
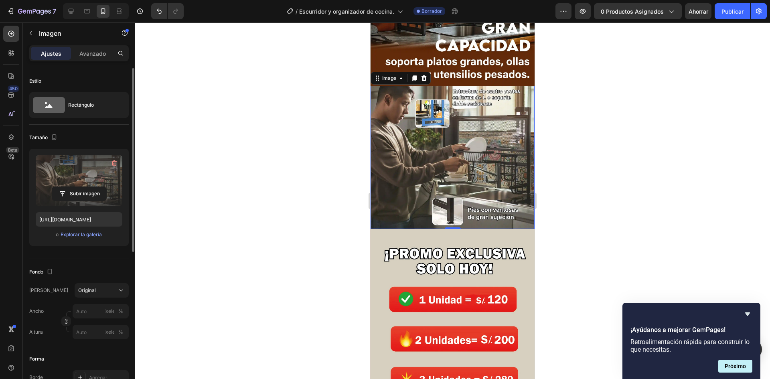
scroll to position [1002, 0]
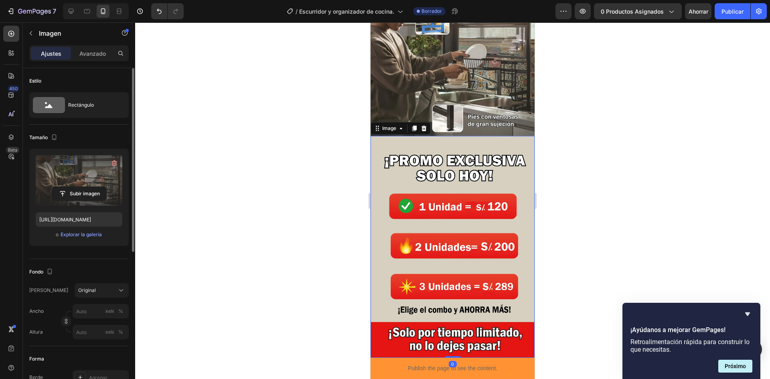
click at [428, 199] on img at bounding box center [452, 247] width 164 height 222
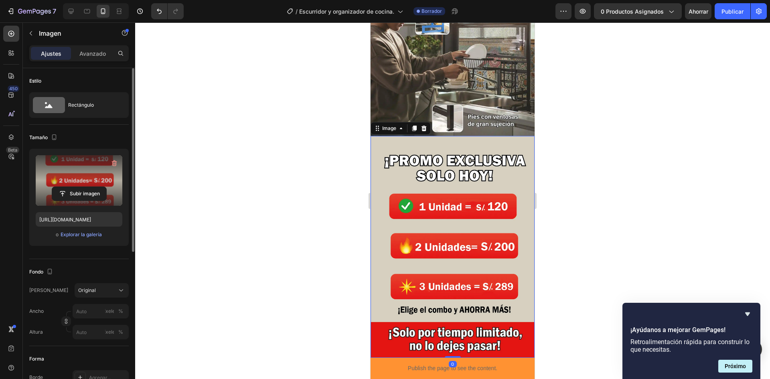
click at [51, 198] on div "Subir imagen" at bounding box center [79, 193] width 87 height 14
click at [79, 180] on label at bounding box center [79, 180] width 87 height 51
click at [79, 187] on input "file" at bounding box center [79, 194] width 54 height 14
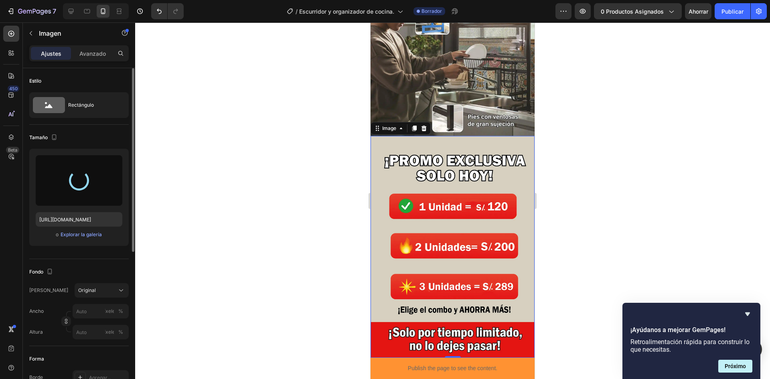
type input "https://cdn.shopify.com/s/files/1/0662/4195/4029/files/gempages_485826250489725…"
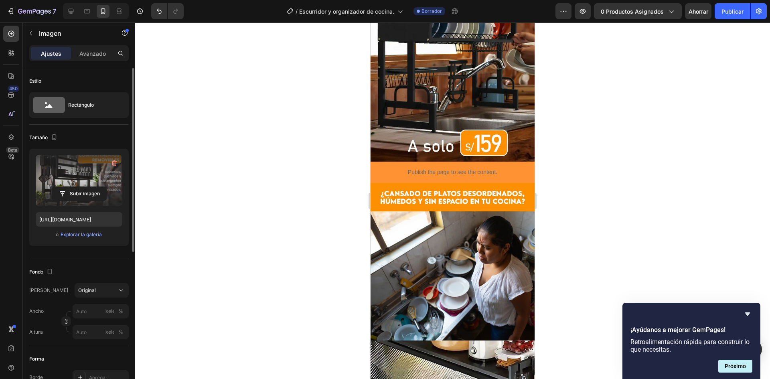
scroll to position [160, 0]
click at [665, 17] on button "0 productos asignados" at bounding box center [638, 11] width 88 height 16
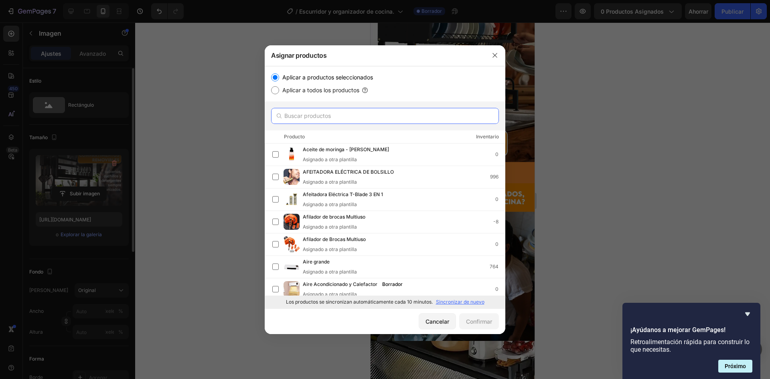
click at [319, 113] on input "text" at bounding box center [385, 116] width 228 height 16
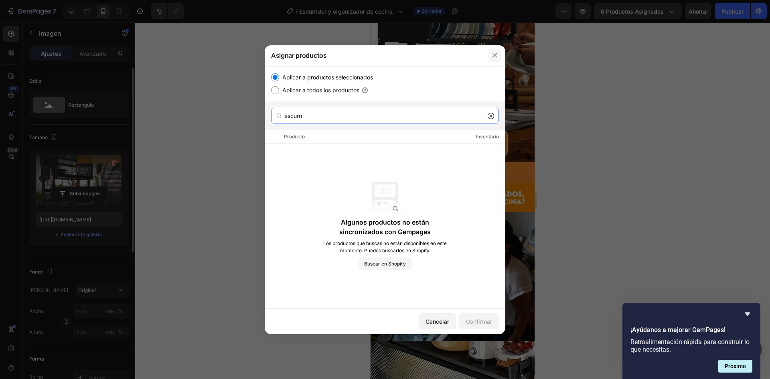
type input "escurri"
click at [496, 53] on icon "button" at bounding box center [494, 55] width 6 height 6
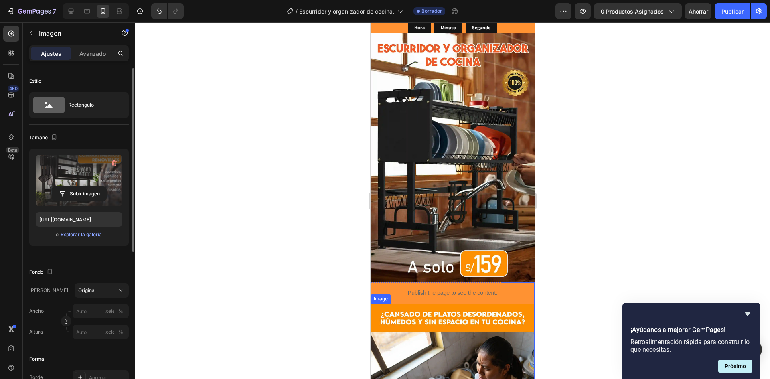
scroll to position [0, 0]
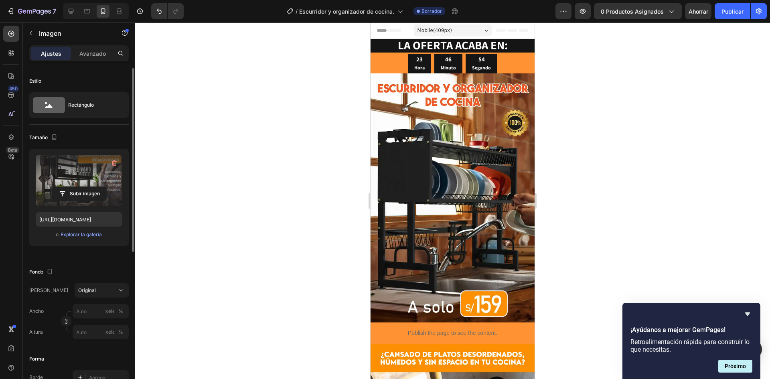
click at [644, 20] on div "7 Version history / Escurridor y organizador de cocina. Borrador Avance 0 produ…" at bounding box center [385, 11] width 770 height 23
click at [644, 15] on span "0 productos asignados" at bounding box center [631, 11] width 63 height 8
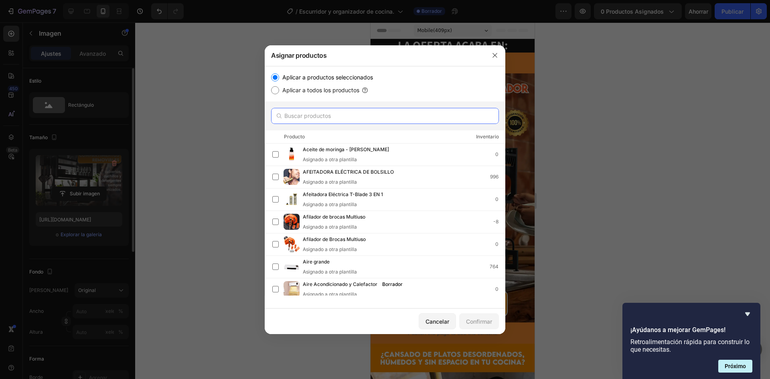
click at [378, 111] on input "text" at bounding box center [385, 116] width 228 height 16
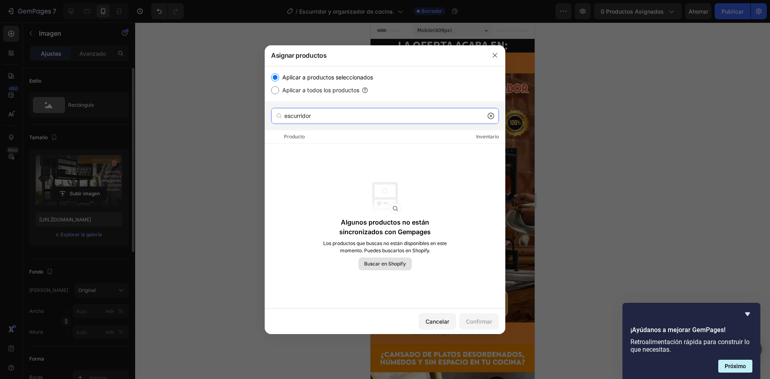
type input "escurridor"
click at [400, 264] on font "Buscar en Shopify" at bounding box center [385, 264] width 42 height 6
click at [393, 264] on font "Buscar en Shopify" at bounding box center [385, 264] width 42 height 6
click at [379, 257] on button "Buscar en Shopify" at bounding box center [384, 263] width 53 height 13
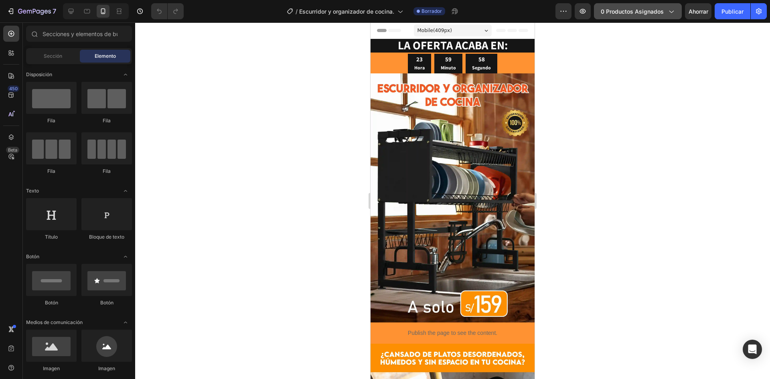
click at [661, 14] on font "0 productos asignados" at bounding box center [631, 11] width 63 height 7
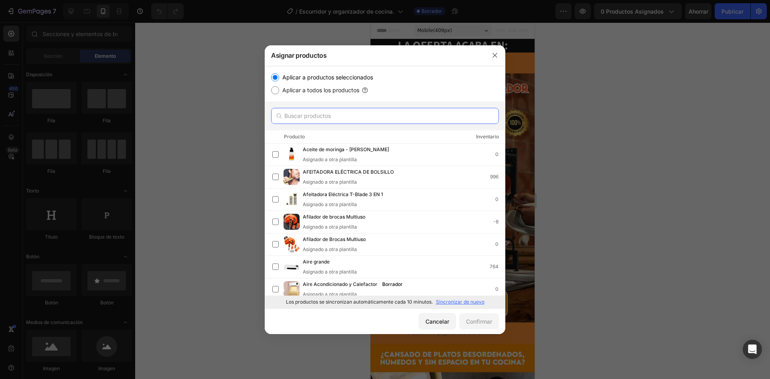
click at [342, 115] on input "text" at bounding box center [385, 116] width 228 height 16
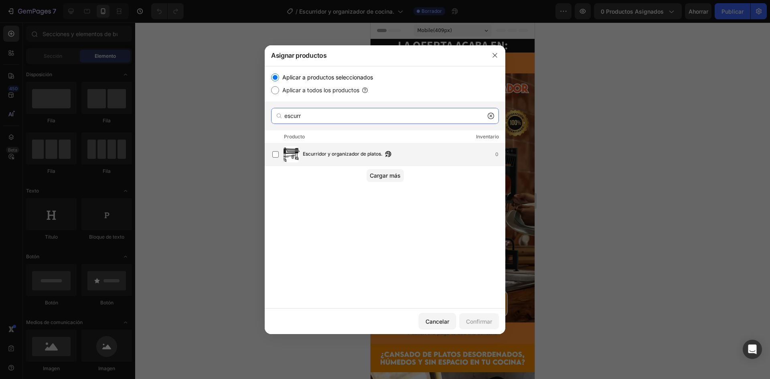
type input "escurr"
click at [324, 155] on font "Escurridor y organizador de platos." at bounding box center [343, 154] width 80 height 6
click at [473, 319] on font "Confirmar" at bounding box center [479, 321] width 26 height 7
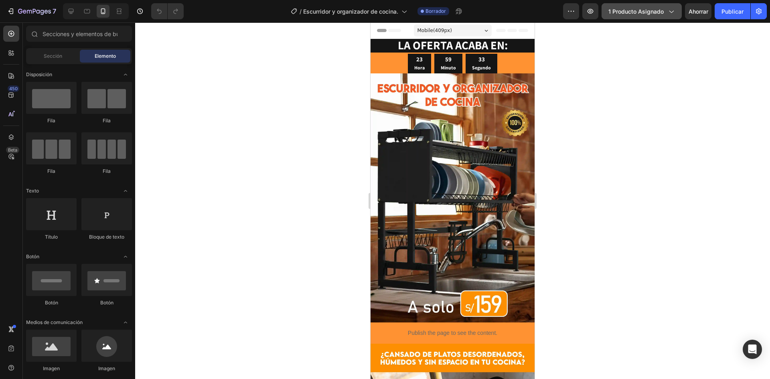
click at [649, 14] on font "1 producto asignado" at bounding box center [635, 11] width 55 height 7
click at [621, 14] on font "1 producto asignado" at bounding box center [635, 11] width 55 height 7
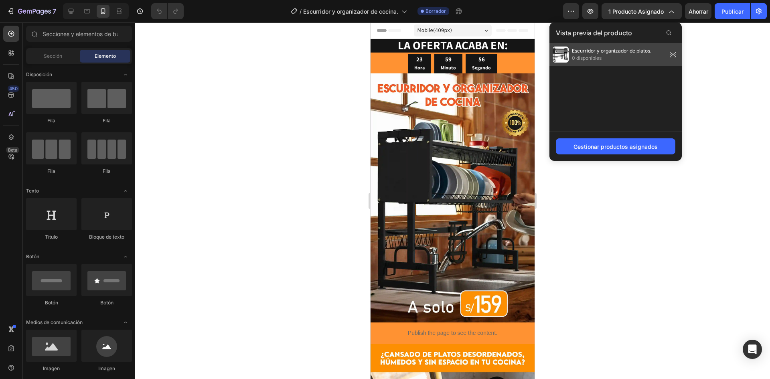
click at [633, 56] on span "0 disponibles" at bounding box center [611, 58] width 79 height 7
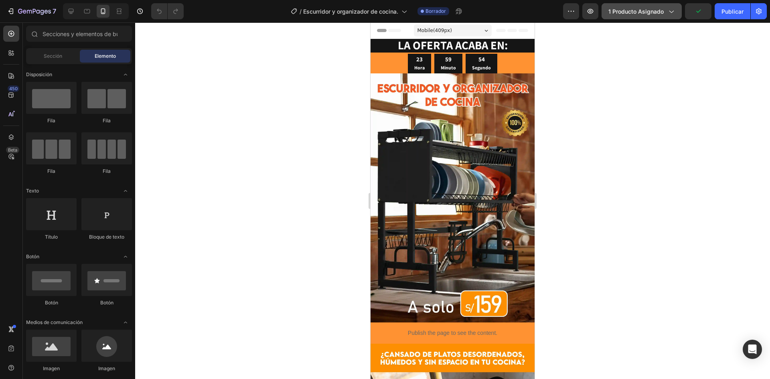
click at [651, 13] on font "1 producto asignado" at bounding box center [635, 11] width 55 height 7
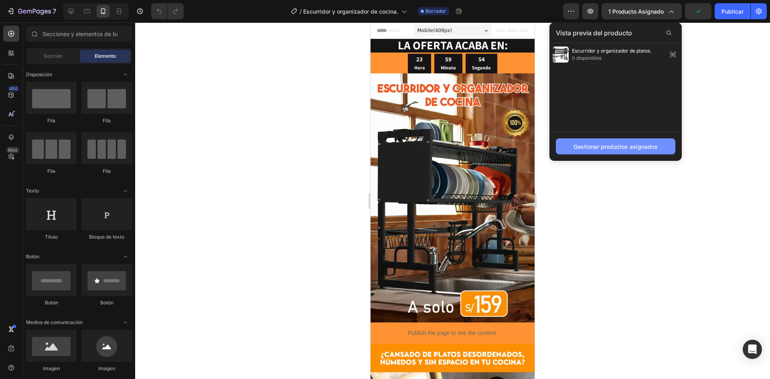
click at [608, 148] on font "Gestionar productos asignados" at bounding box center [615, 146] width 84 height 7
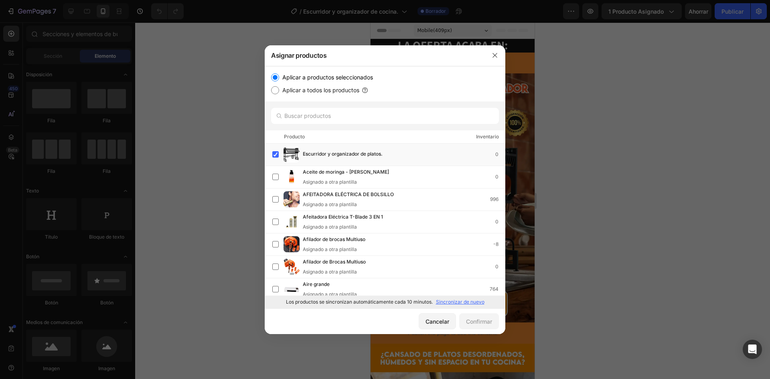
click at [296, 142] on div "Producto Inventario" at bounding box center [385, 136] width 241 height 13
click at [293, 151] on img at bounding box center [291, 154] width 16 height 16
click at [311, 119] on input "text" at bounding box center [385, 116] width 228 height 16
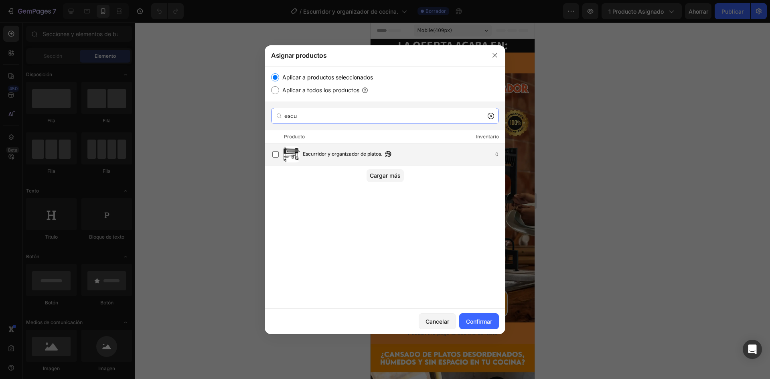
type input "escu"
click at [331, 155] on font "Escurridor y organizador de platos." at bounding box center [343, 154] width 80 height 6
click at [331, 154] on font "Escurridor y organizador de platos." at bounding box center [343, 154] width 80 height 6
click at [493, 56] on icon "button" at bounding box center [494, 55] width 6 height 6
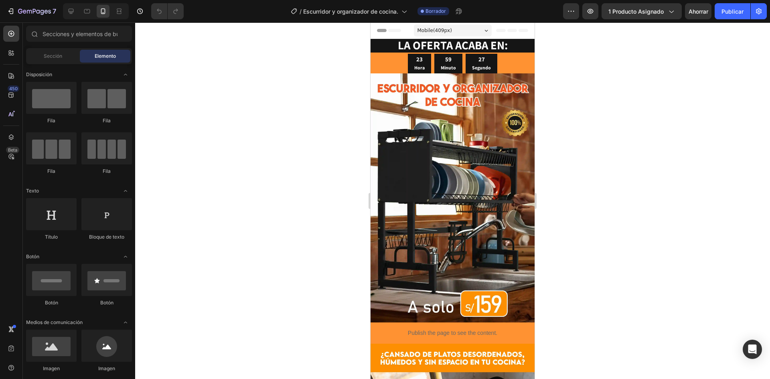
click at [651, 19] on div "7 Version history / Escurridor y organizador de cocina. Borrador Avance 1 produ…" at bounding box center [385, 11] width 770 height 23
click at [654, 13] on font "1 producto asignado" at bounding box center [635, 11] width 55 height 7
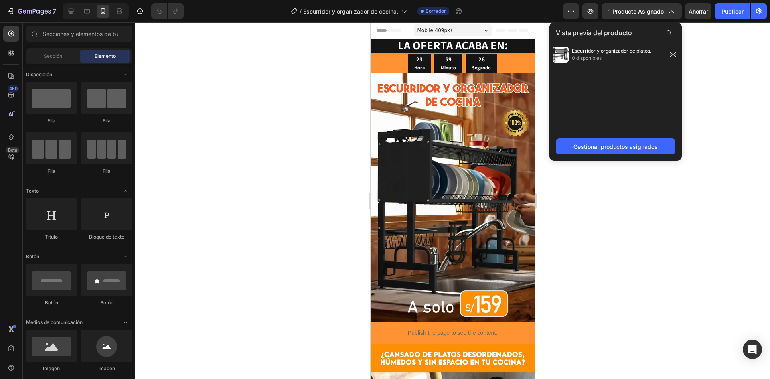
click at [702, 61] on div at bounding box center [452, 200] width 635 height 356
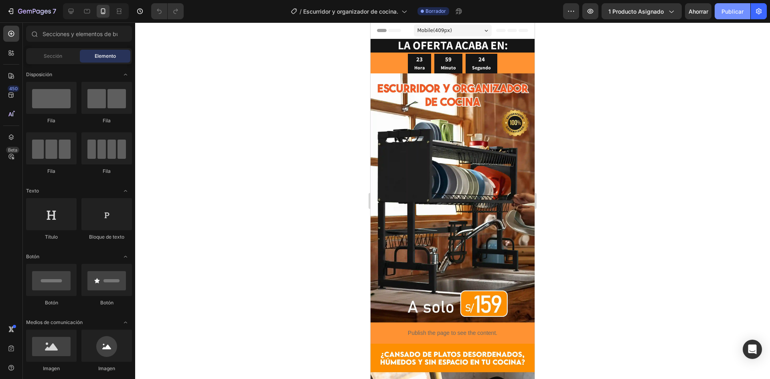
click at [733, 13] on font "Publicar" at bounding box center [732, 11] width 22 height 7
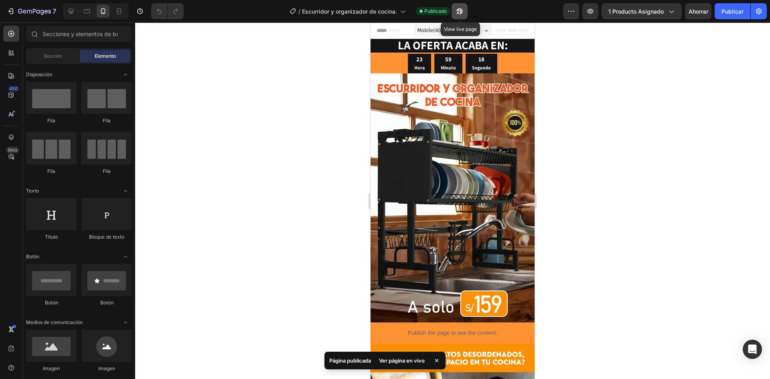
click at [466, 8] on button "button" at bounding box center [459, 11] width 16 height 16
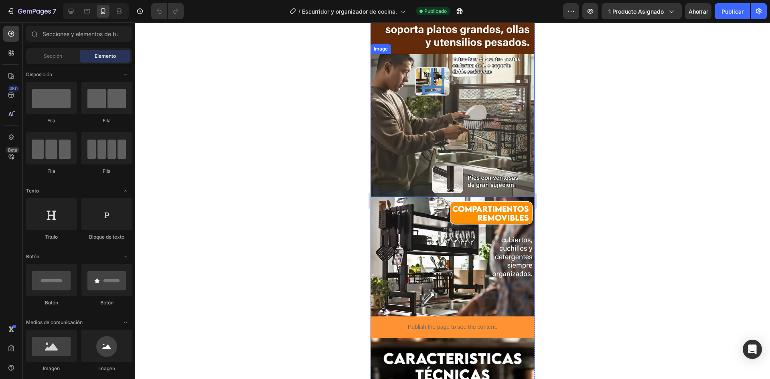
scroll to position [962, 0]
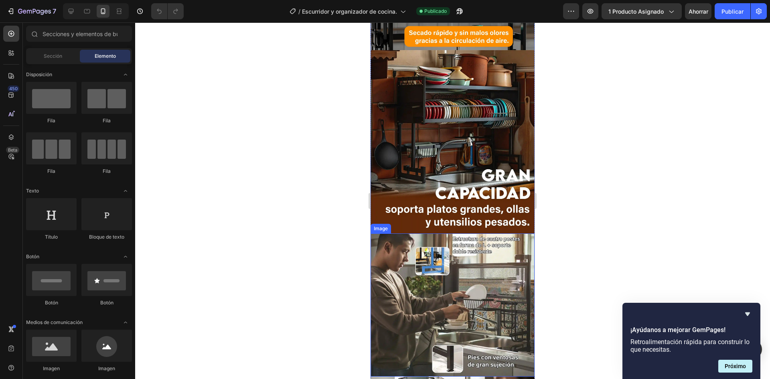
click at [398, 234] on img at bounding box center [452, 304] width 164 height 143
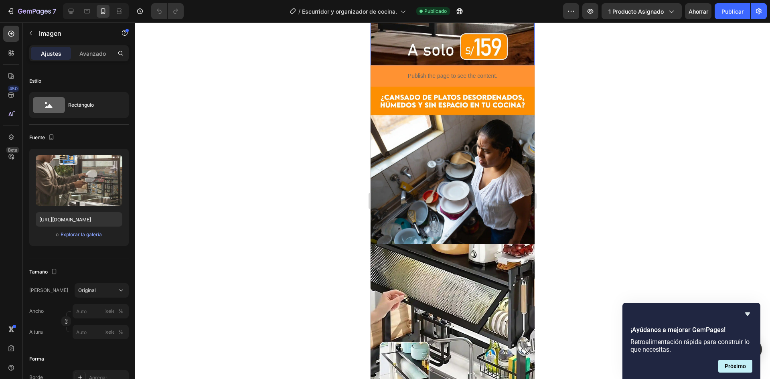
scroll to position [281, 0]
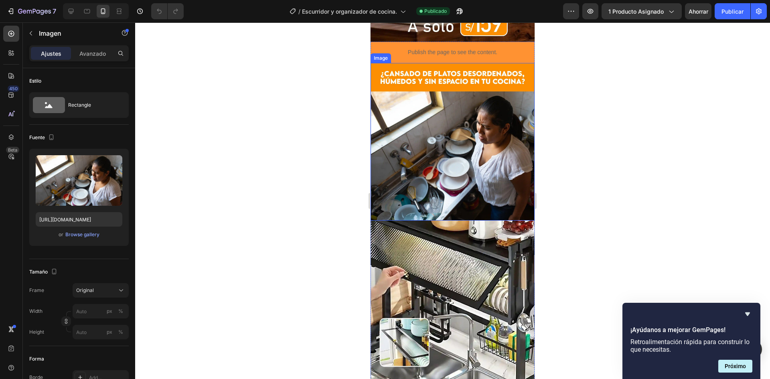
click at [453, 183] on img at bounding box center [452, 141] width 164 height 157
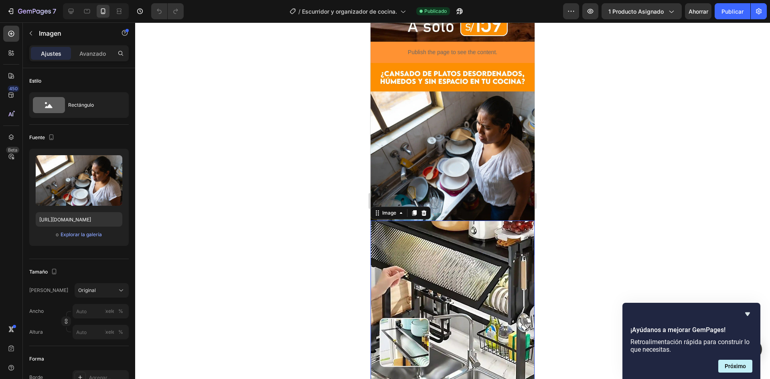
click at [432, 238] on img at bounding box center [452, 318] width 164 height 196
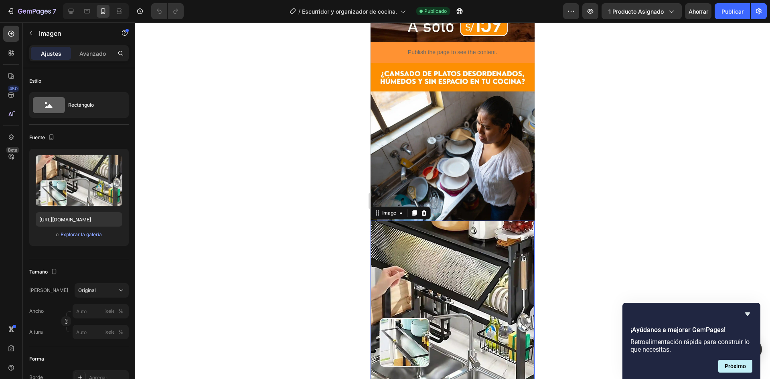
click at [297, 196] on div at bounding box center [452, 200] width 635 height 356
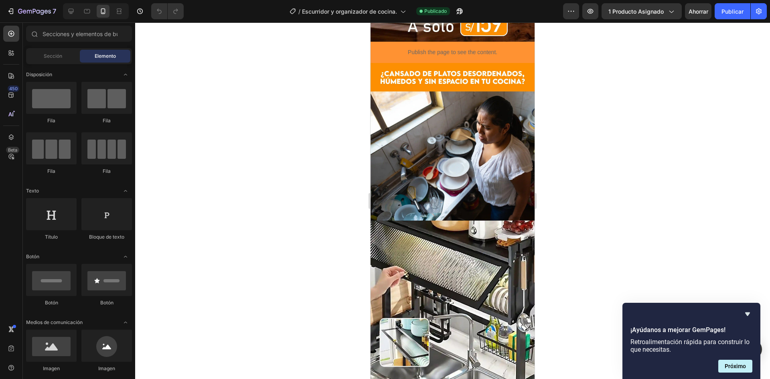
click at [229, 283] on div at bounding box center [452, 200] width 635 height 356
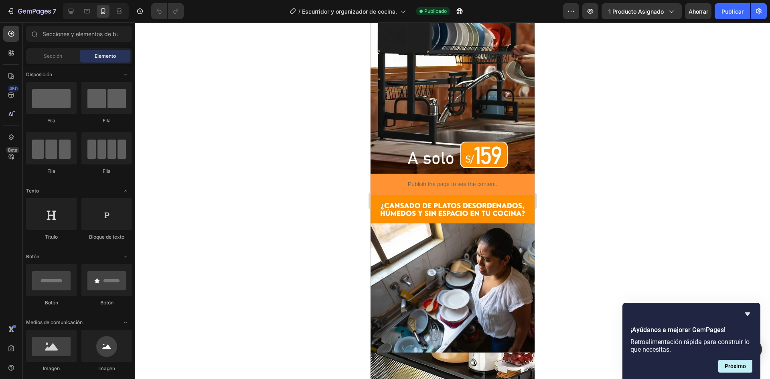
scroll to position [0, 0]
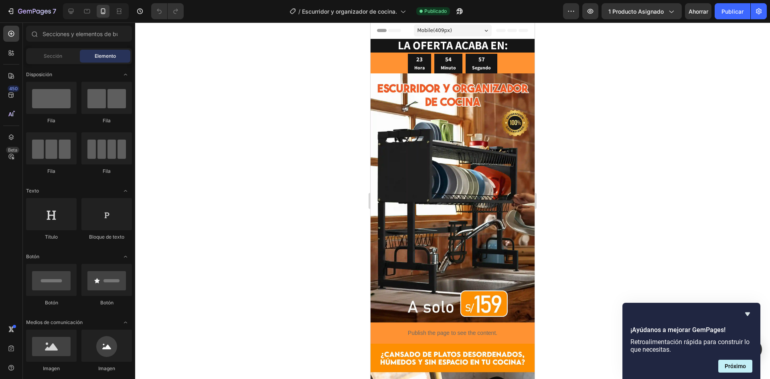
drag, startPoint x: 532, startPoint y: 183, endPoint x: 909, endPoint y: 83, distance: 390.8
click at [74, 15] on div at bounding box center [71, 11] width 13 height 13
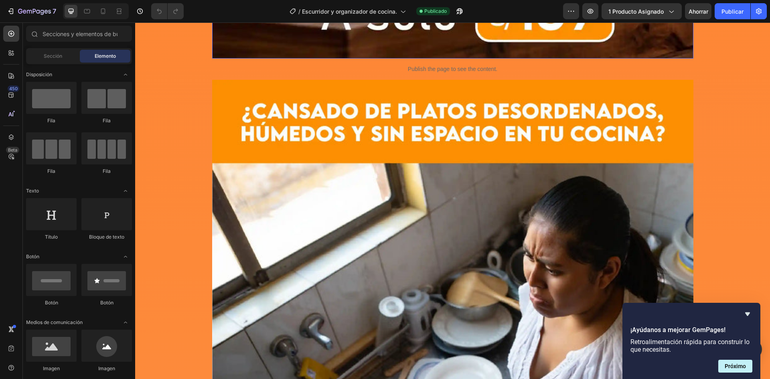
scroll to position [722, 0]
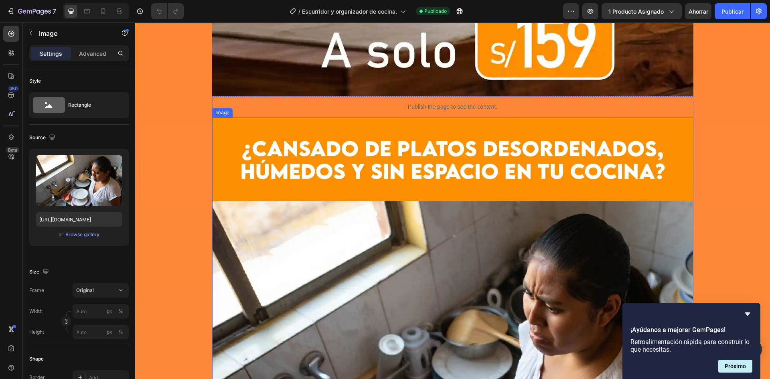
click at [246, 147] on img at bounding box center [452, 348] width 481 height 462
click at [251, 106] on div at bounding box center [256, 110] width 10 height 10
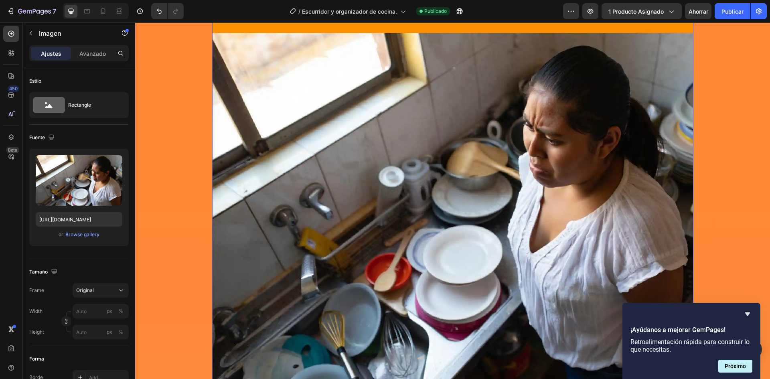
click at [315, 211] on img at bounding box center [452, 180] width 481 height 462
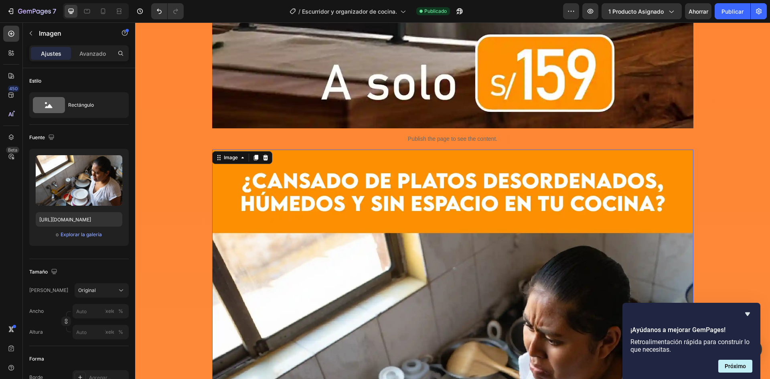
scroll to position [689, 0]
click at [36, 33] on button "button" at bounding box center [30, 33] width 13 height 13
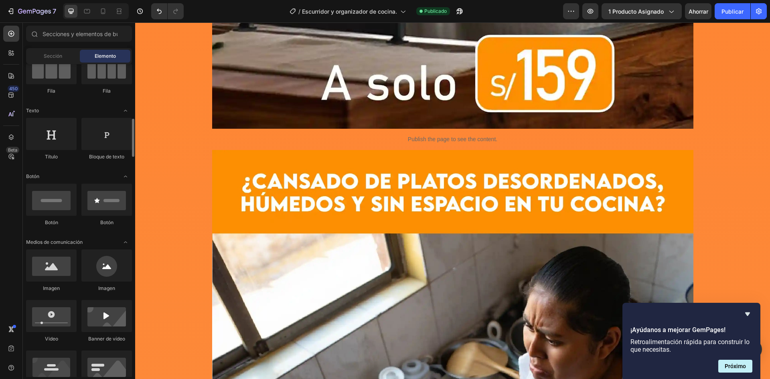
scroll to position [120, 0]
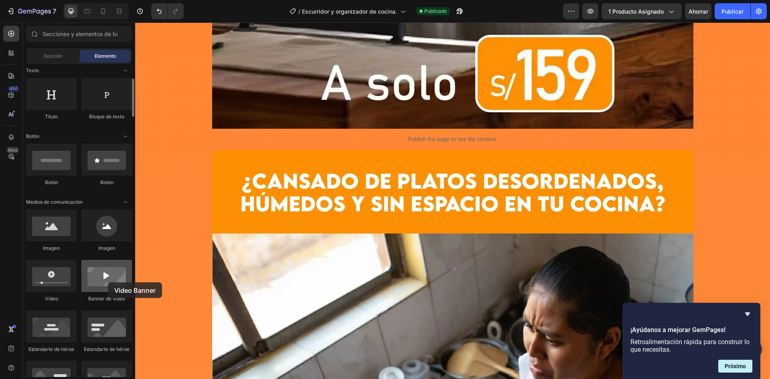
click at [108, 282] on div at bounding box center [106, 276] width 51 height 32
click at [105, 275] on div at bounding box center [106, 276] width 51 height 32
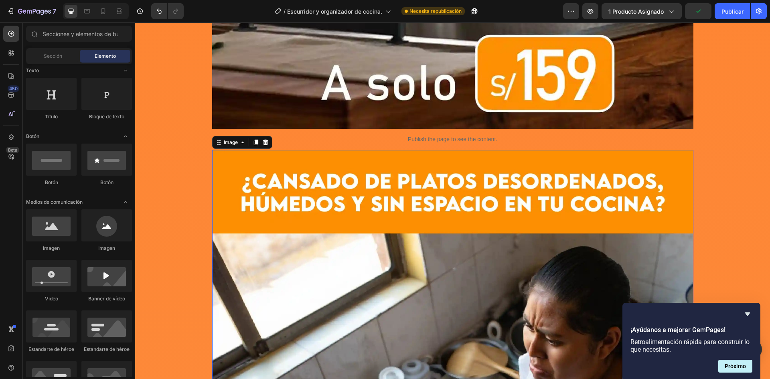
drag, startPoint x: 290, startPoint y: 216, endPoint x: 278, endPoint y: 160, distance: 57.3
click at [290, 215] on img at bounding box center [452, 381] width 481 height 462
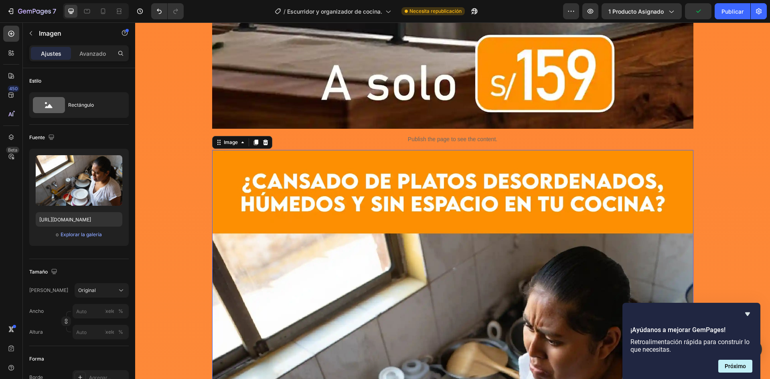
click at [263, 136] on div "Image" at bounding box center [242, 142] width 60 height 13
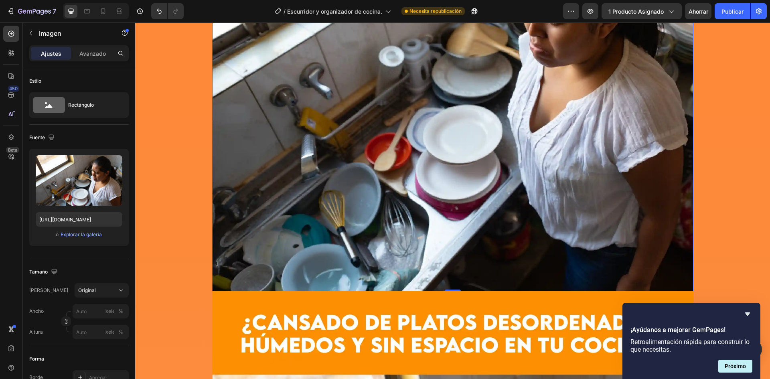
scroll to position [809, 0]
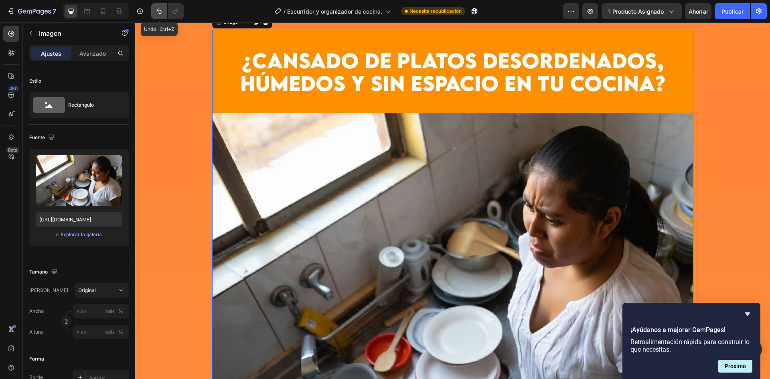
click at [158, 10] on icon "Deshacer/Rehacer" at bounding box center [159, 11] width 5 height 5
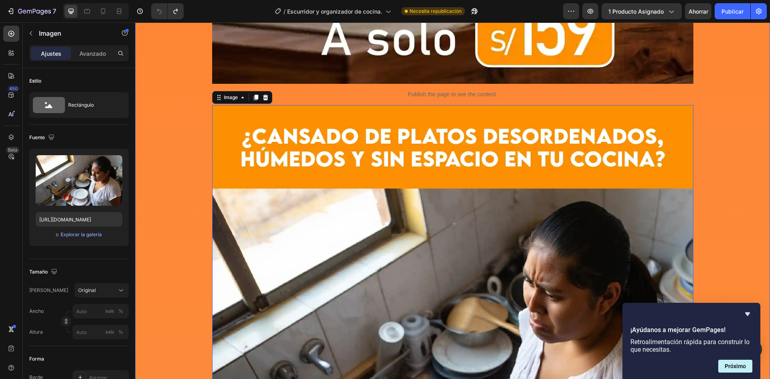
scroll to position [729, 0]
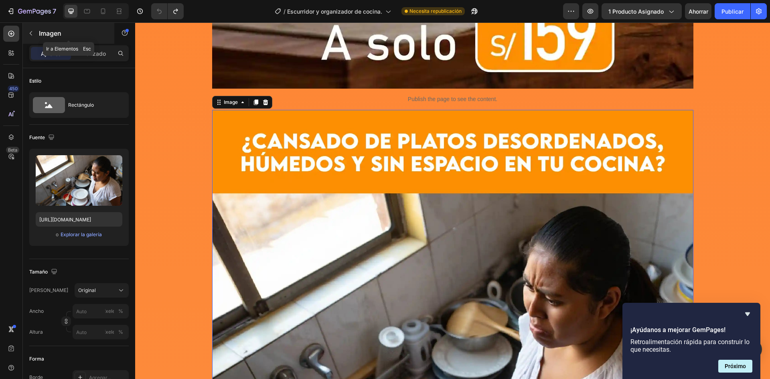
click at [51, 29] on font "Imagen" at bounding box center [50, 33] width 22 height 8
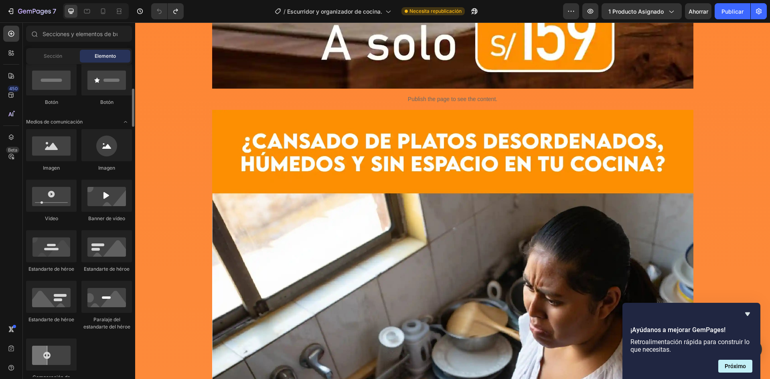
scroll to position [160, 0]
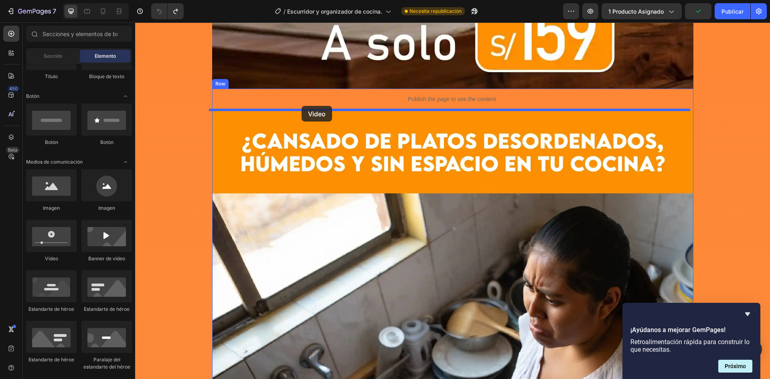
drag, startPoint x: 186, startPoint y: 267, endPoint x: 301, endPoint y: 106, distance: 198.0
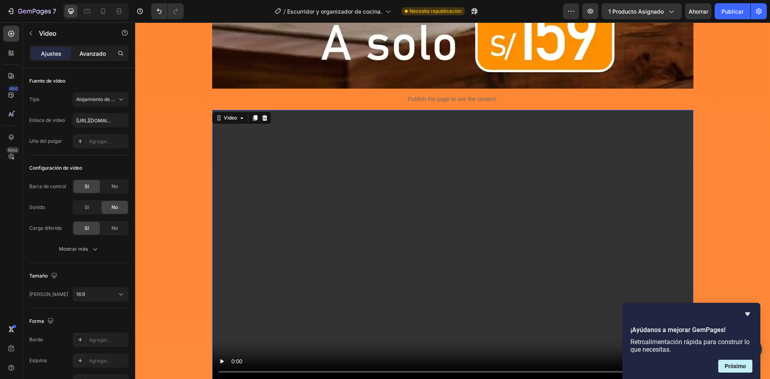
click at [99, 58] on div "Avanzado" at bounding box center [93, 53] width 40 height 13
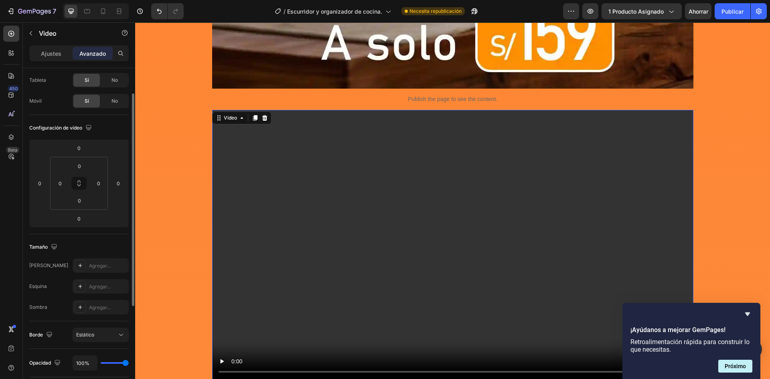
scroll to position [0, 0]
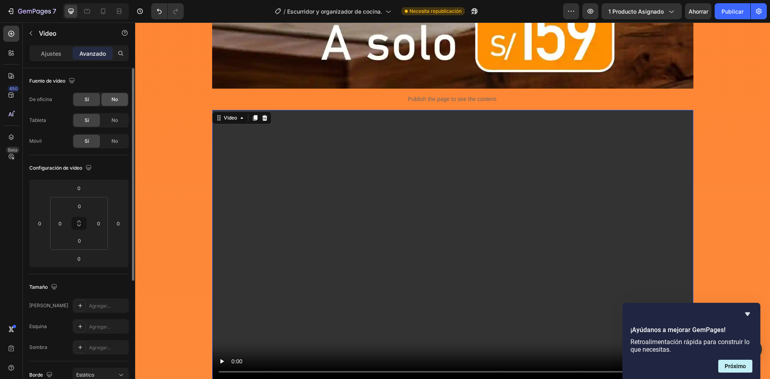
click at [109, 99] on div "No" at bounding box center [114, 99] width 26 height 13
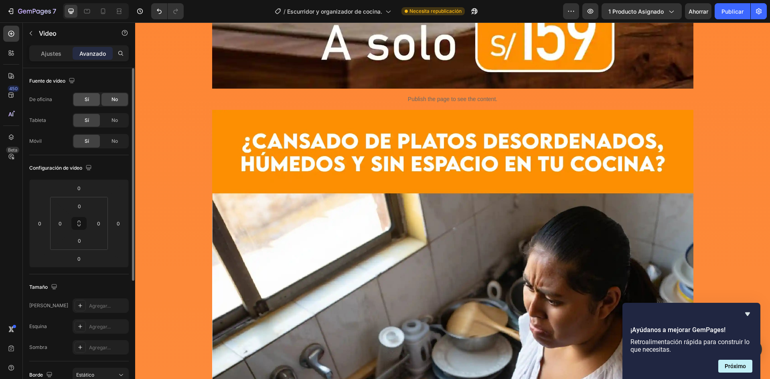
click at [81, 99] on div "Sí" at bounding box center [86, 99] width 26 height 13
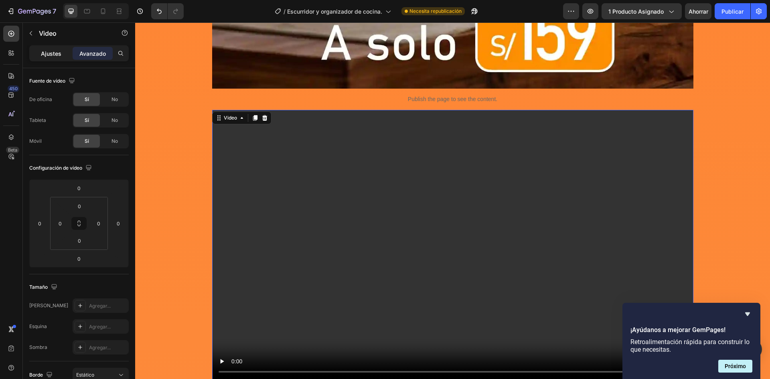
click at [63, 49] on div "Ajustes" at bounding box center [51, 53] width 40 height 13
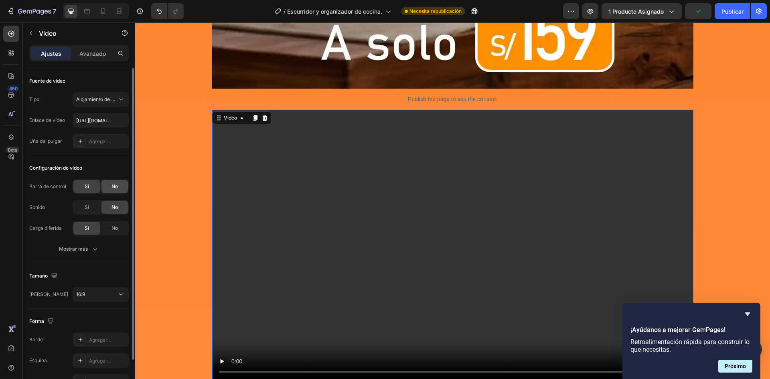
click at [115, 190] on div "No" at bounding box center [114, 186] width 26 height 13
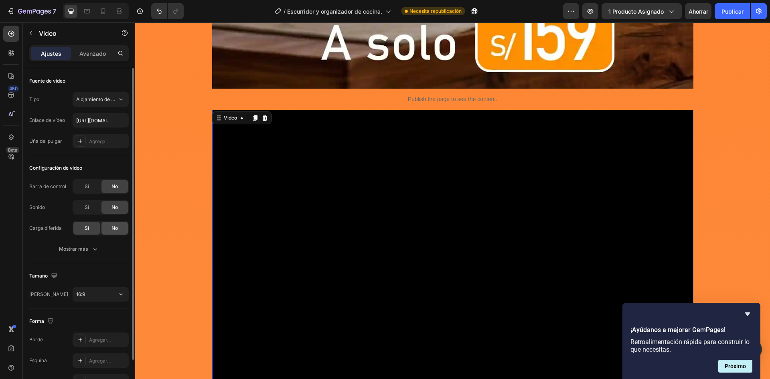
click at [113, 226] on font "No" at bounding box center [114, 228] width 6 height 6
click at [87, 226] on font "Sí" at bounding box center [87, 228] width 4 height 6
click at [81, 248] on font "Mostrar más" at bounding box center [73, 249] width 29 height 6
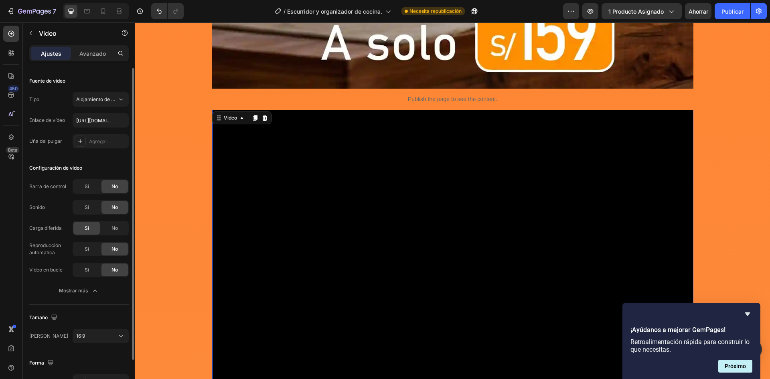
scroll to position [40, 0]
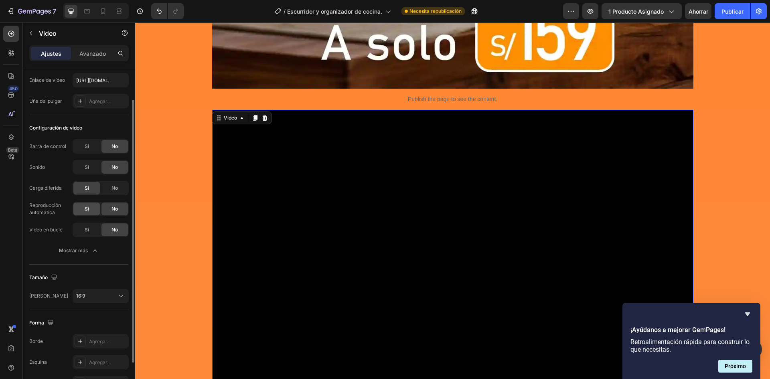
click at [92, 210] on div "Sí" at bounding box center [86, 208] width 26 height 13
click at [92, 231] on div "Sí" at bounding box center [86, 229] width 26 height 13
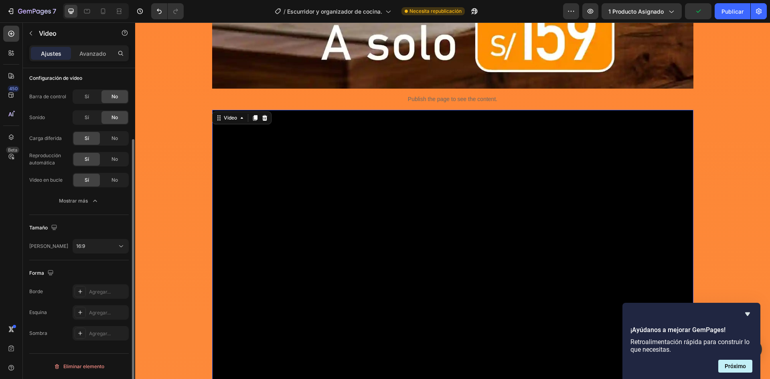
scroll to position [0, 0]
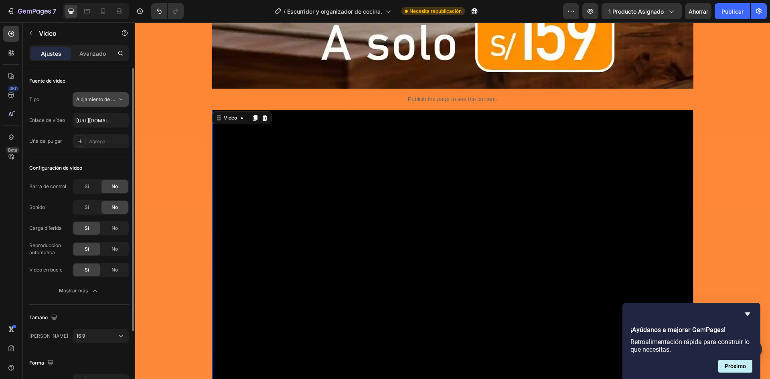
click at [118, 101] on icon at bounding box center [121, 99] width 8 height 8
click at [105, 123] on input "[URL][DOMAIN_NAME]" at bounding box center [101, 120] width 56 height 14
click at [103, 141] on font "Agregar..." at bounding box center [100, 141] width 22 height 6
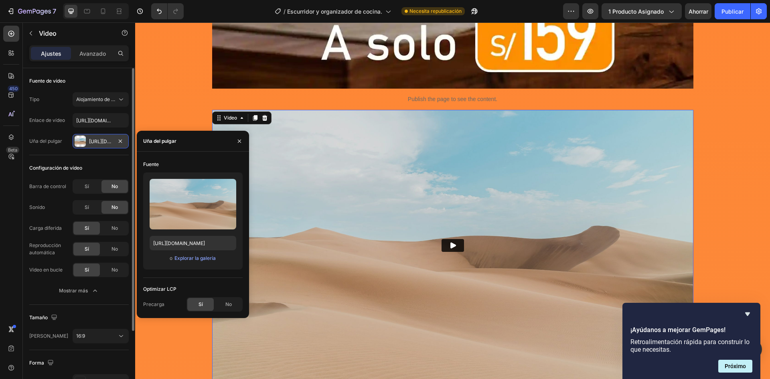
click at [95, 154] on div "Fuente de vídeo Tipo Alojamiento de vídeos Enlace de vídeo [URL][DOMAIN_NAME] U…" at bounding box center [78, 111] width 99 height 87
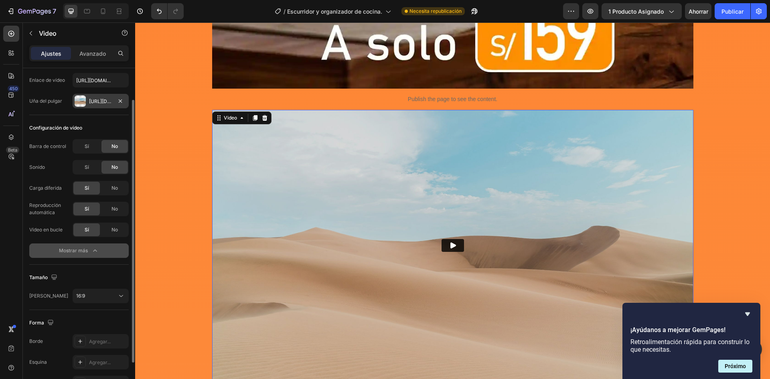
scroll to position [80, 0]
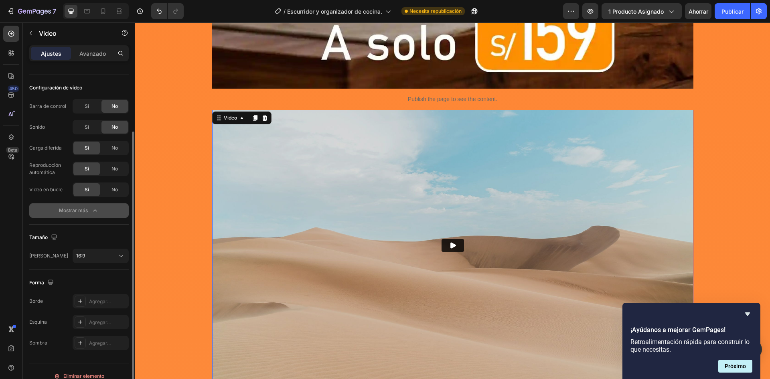
click at [79, 214] on div "Mostrar más" at bounding box center [79, 210] width 40 height 8
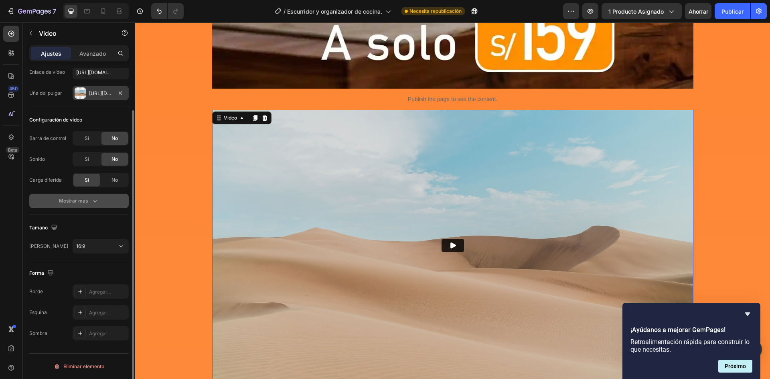
click at [86, 203] on font "Mostrar más" at bounding box center [73, 201] width 29 height 6
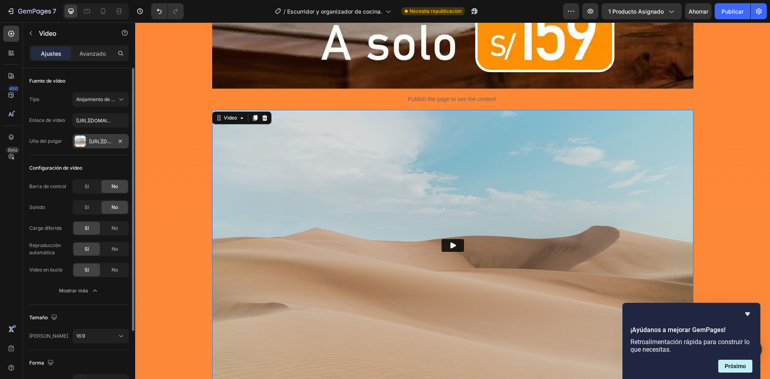
scroll to position [40, 0]
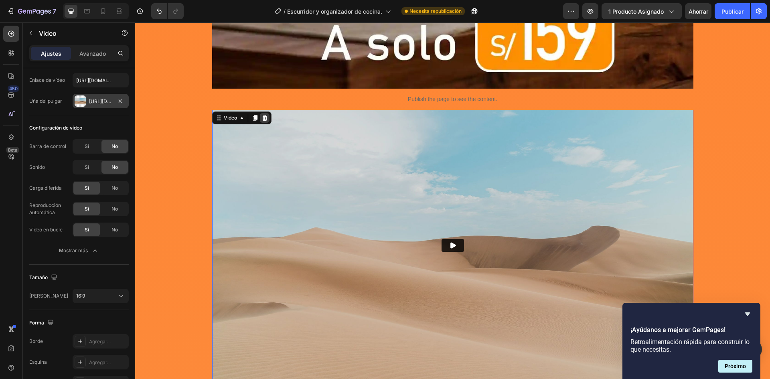
click at [261, 113] on div at bounding box center [265, 118] width 10 height 10
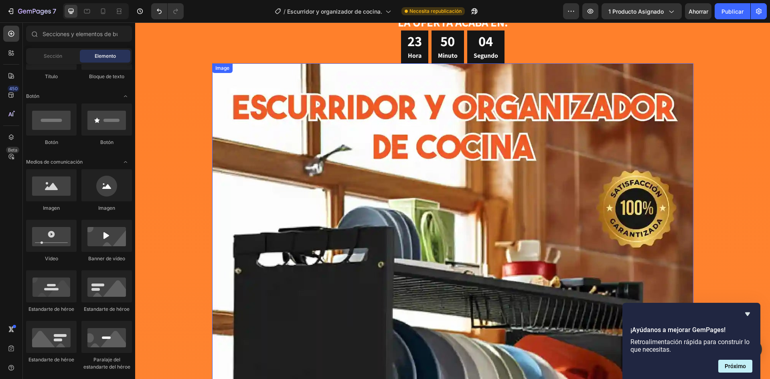
scroll to position [0, 0]
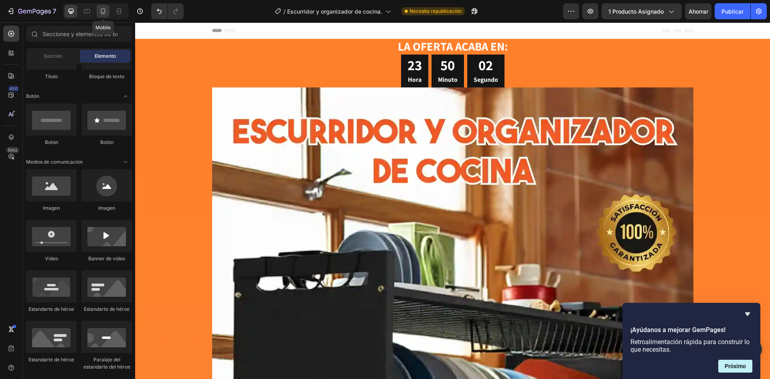
click at [100, 13] on icon at bounding box center [103, 11] width 8 height 8
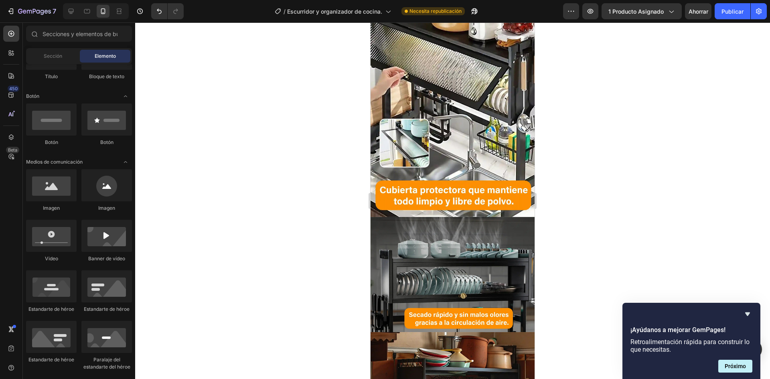
scroll to position [485, 0]
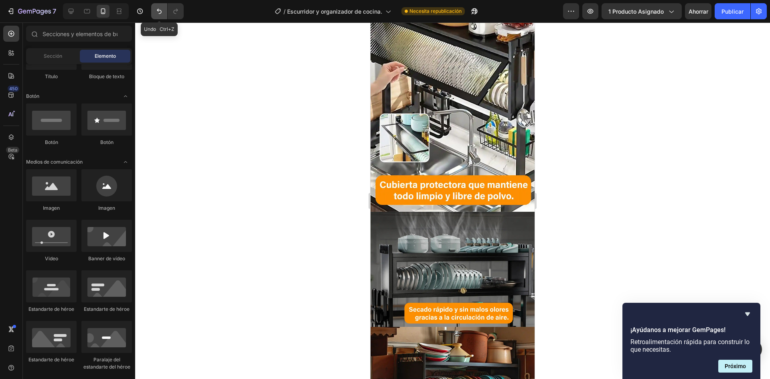
click at [154, 13] on button "Deshacer/Rehacer" at bounding box center [159, 11] width 16 height 16
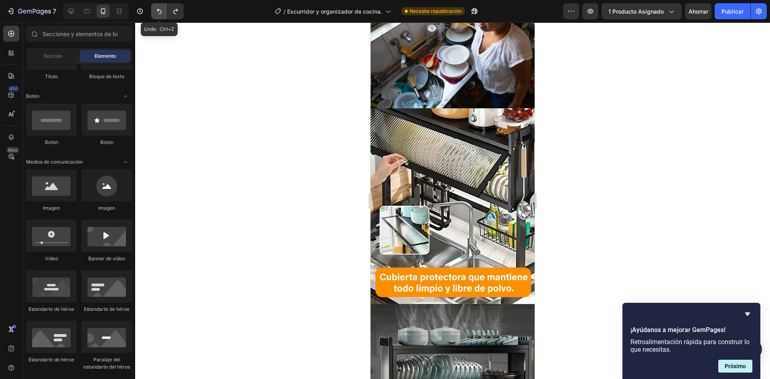
scroll to position [574, 0]
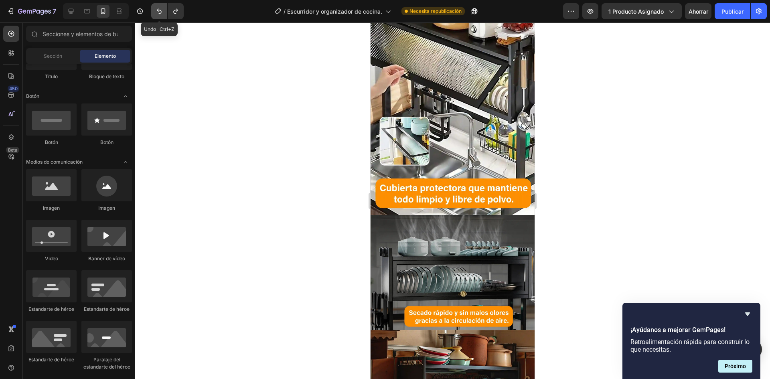
click at [154, 13] on button "Deshacer/Rehacer" at bounding box center [159, 11] width 16 height 16
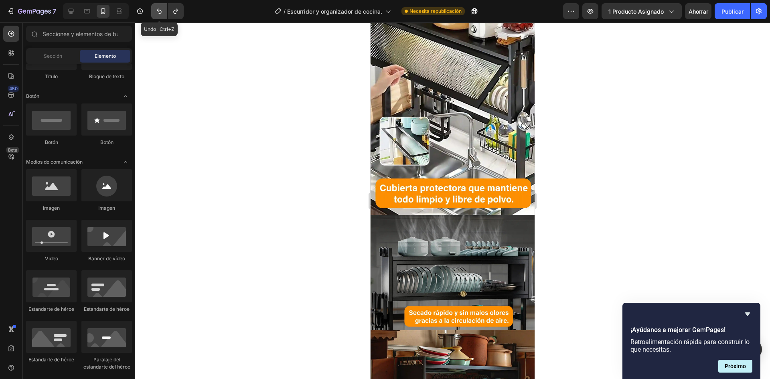
click at [154, 13] on button "Deshacer/Rehacer" at bounding box center [159, 11] width 16 height 16
click at [160, 12] on icon "Deshacer/Rehacer" at bounding box center [159, 11] width 8 height 8
click at [163, 11] on icon "Deshacer/Rehacer" at bounding box center [159, 11] width 8 height 8
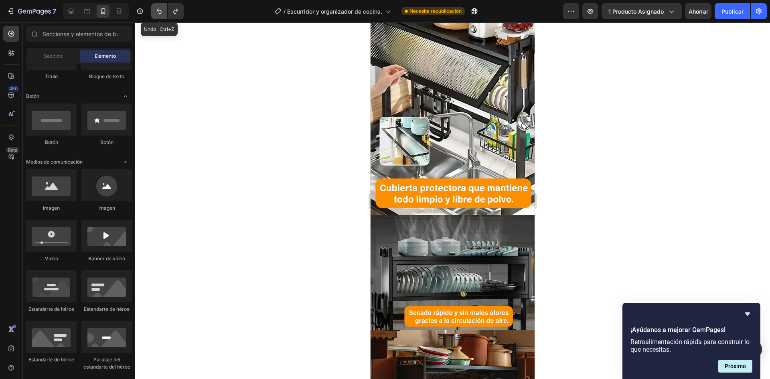
click at [163, 11] on icon "Deshacer/Rehacer" at bounding box center [159, 11] width 8 height 8
click at [171, 8] on button "Deshacer/Rehacer" at bounding box center [176, 11] width 16 height 16
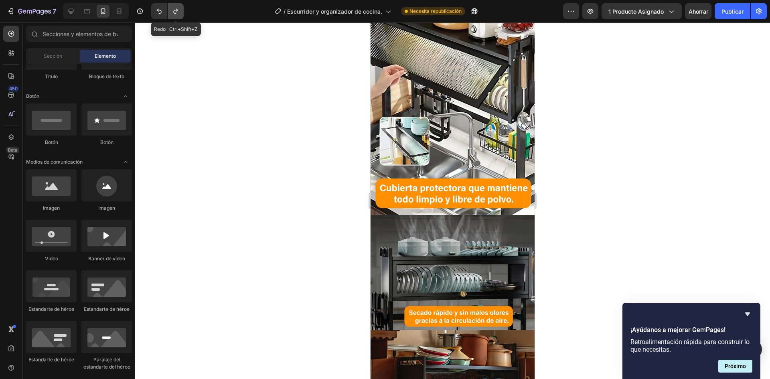
click at [171, 8] on button "Deshacer/Rehacer" at bounding box center [176, 11] width 16 height 16
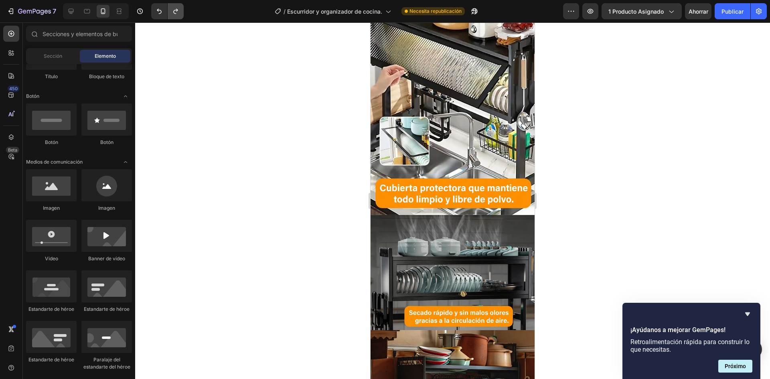
click at [180, 12] on icon "Deshacer/Rehacer" at bounding box center [176, 11] width 8 height 8
click at [180, 15] on icon "Deshacer/Rehacer" at bounding box center [176, 11] width 8 height 8
click at [183, 16] on button "Deshacer/Rehacer" at bounding box center [176, 11] width 16 height 16
click at [180, 15] on button "Deshacer/Rehacer" at bounding box center [176, 11] width 16 height 16
click at [181, 14] on button "Deshacer/Rehacer" at bounding box center [176, 11] width 16 height 16
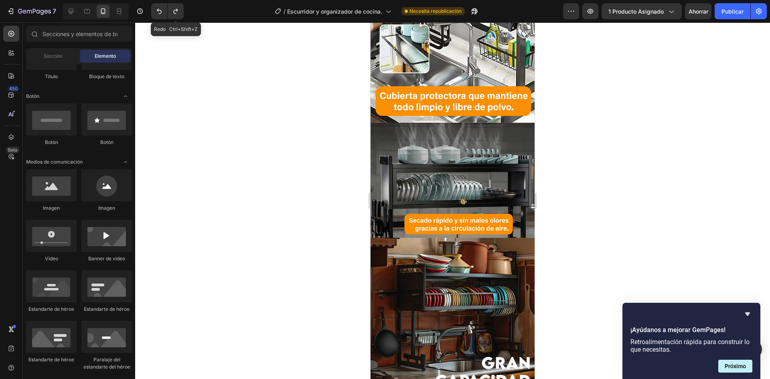
scroll to position [485, 0]
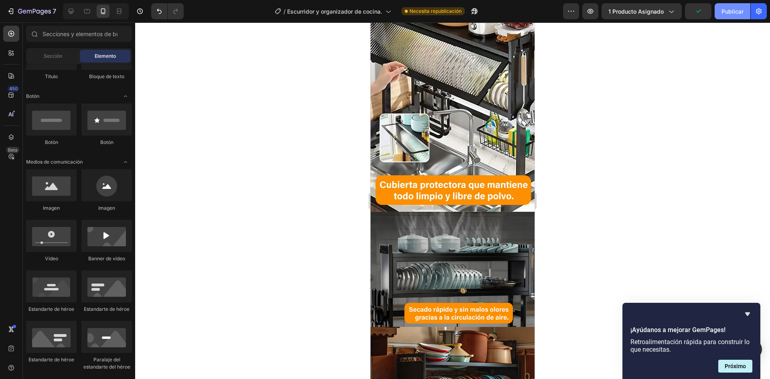
click at [730, 12] on font "Publicar" at bounding box center [732, 11] width 22 height 7
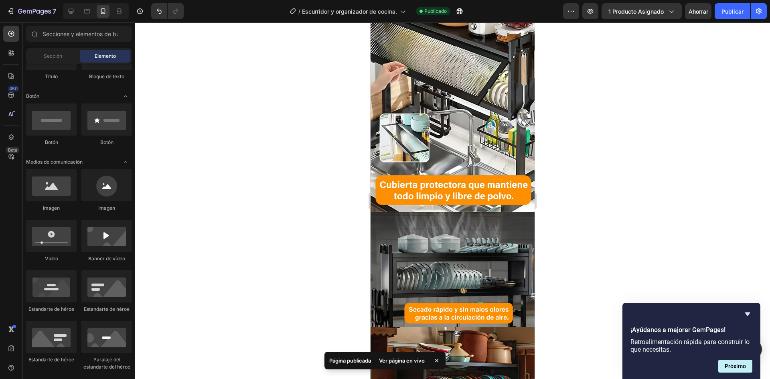
click at [408, 360] on font "Ver página en vivo" at bounding box center [402, 360] width 46 height 6
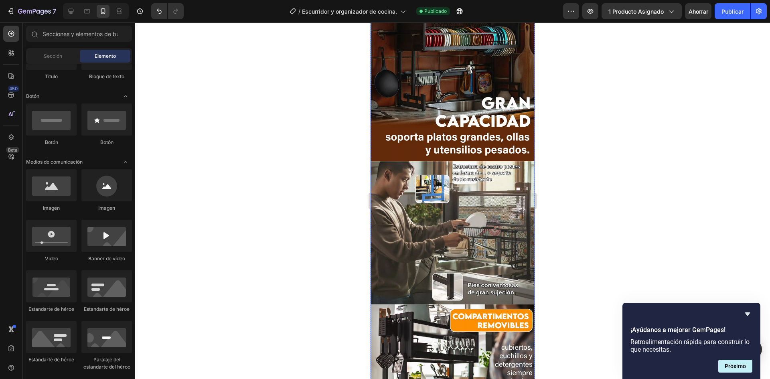
scroll to position [846, 0]
